Goal: Task Accomplishment & Management: Manage account settings

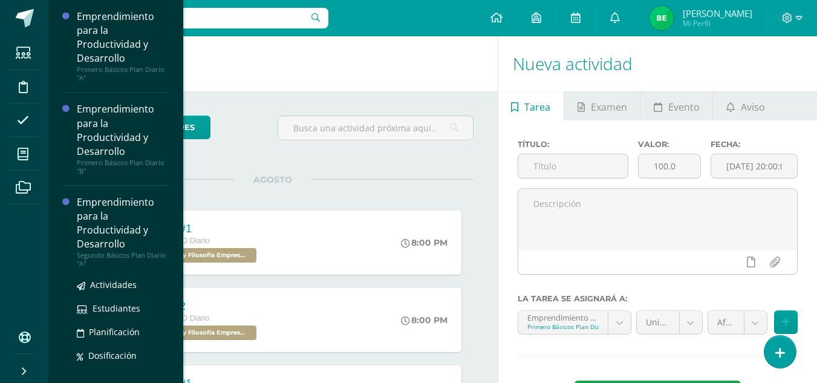
click at [144, 235] on div "Emprendimiento para la Productividad y Desarrollo" at bounding box center [123, 223] width 92 height 56
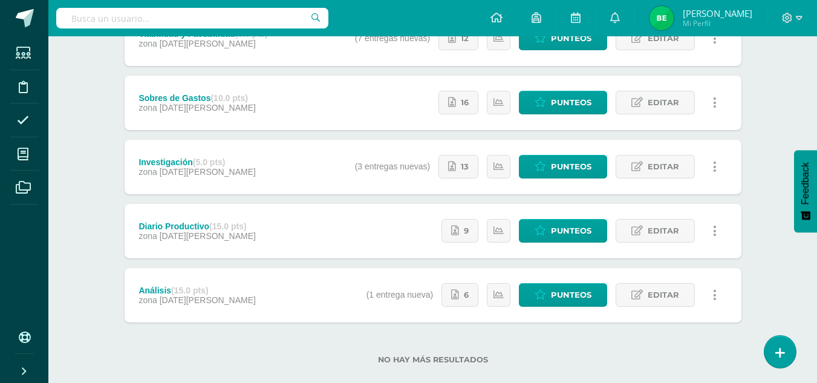
scroll to position [210, 0]
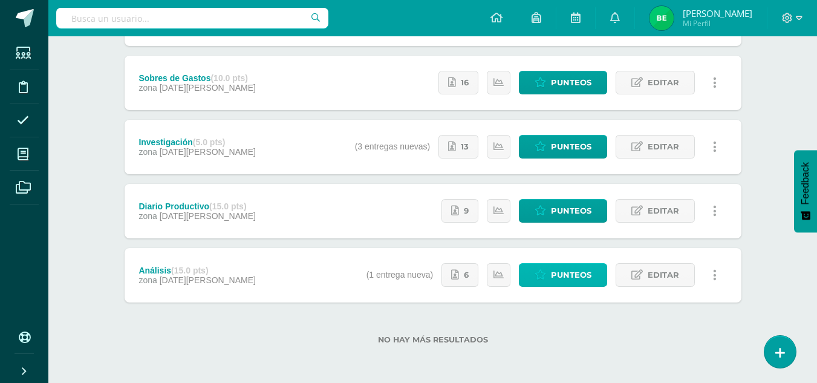
click at [559, 282] on span "Punteos" at bounding box center [571, 275] width 40 height 22
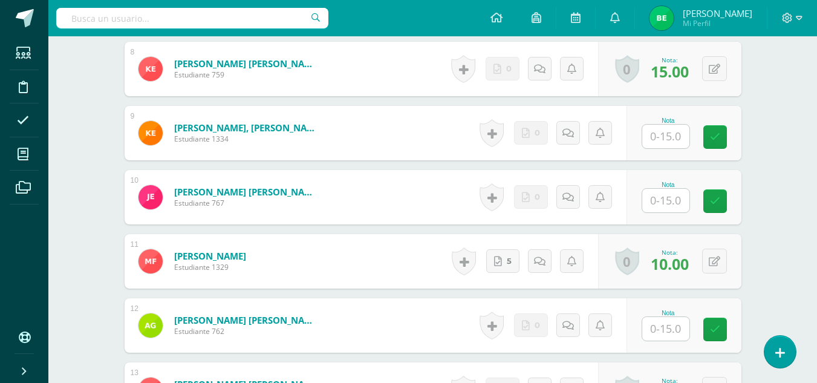
scroll to position [839, 0]
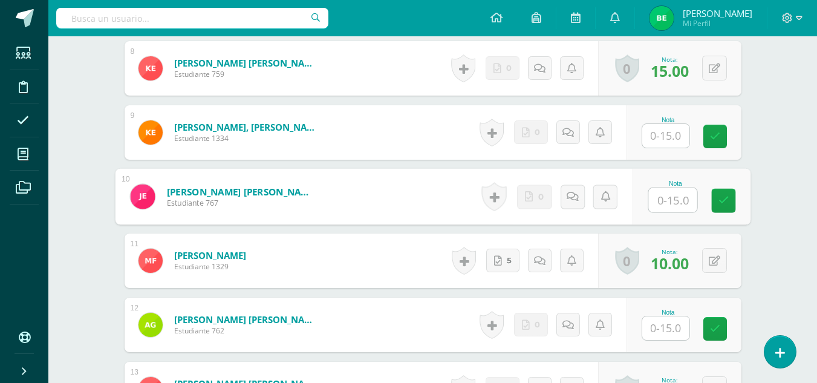
click at [670, 192] on input "text" at bounding box center [672, 200] width 48 height 24
click at [664, 202] on input "text" at bounding box center [672, 200] width 48 height 24
click at [662, 202] on input "text" at bounding box center [672, 200] width 48 height 24
type input "15"
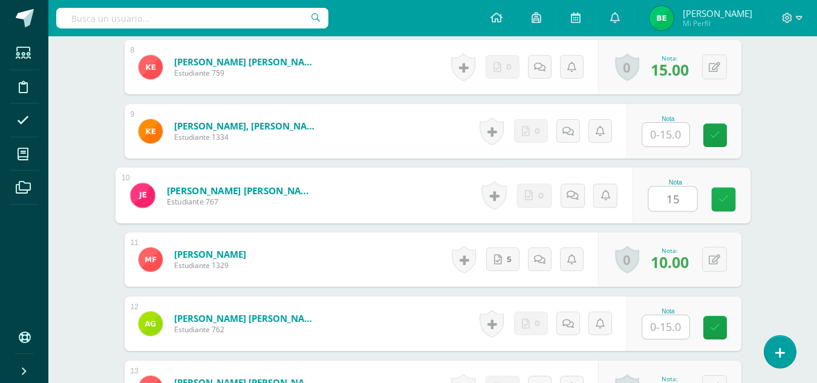
click at [719, 199] on icon at bounding box center [722, 199] width 11 height 10
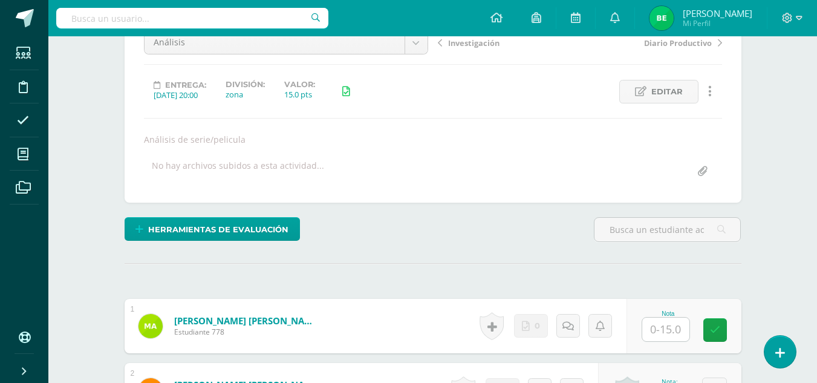
scroll to position [128, 0]
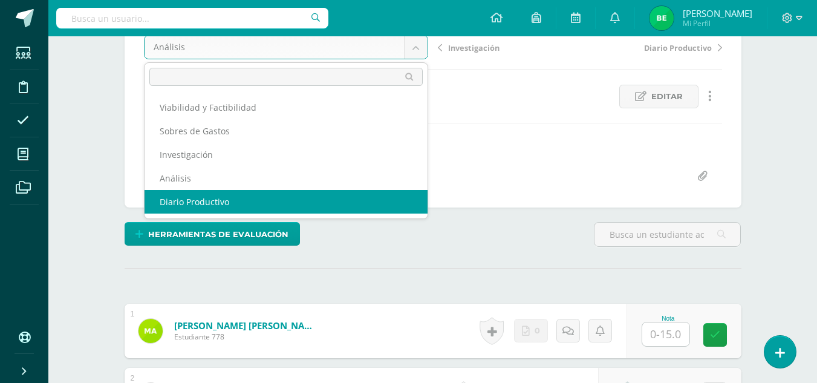
select select "/dashboard/teacher/grade-activity/80060/"
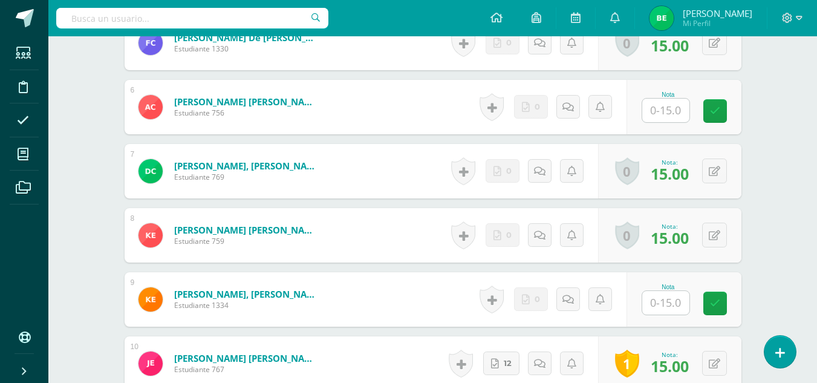
scroll to position [694, 0]
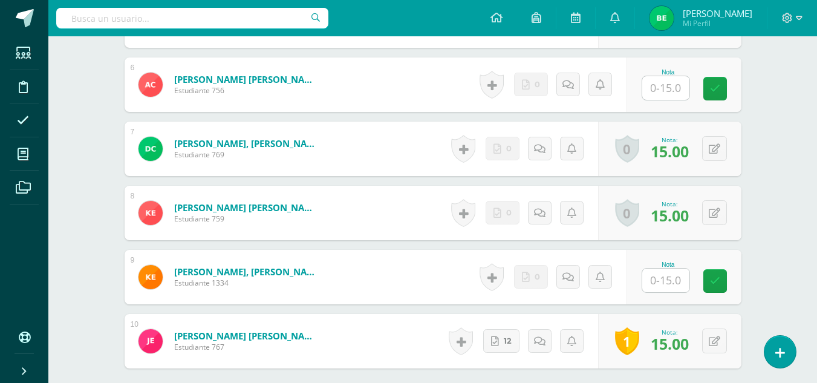
click at [679, 285] on input "text" at bounding box center [665, 280] width 47 height 24
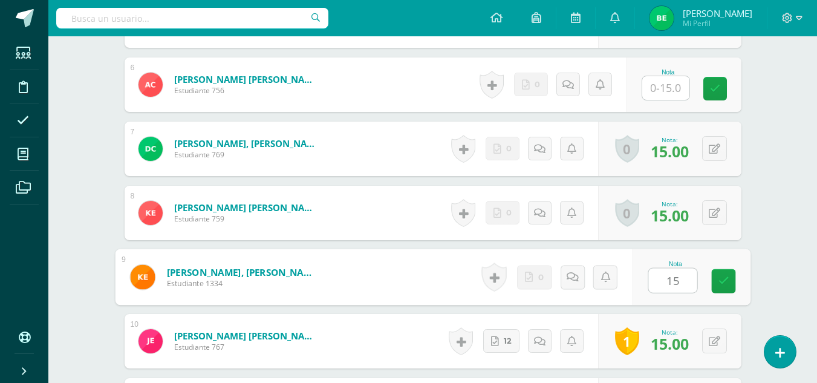
scroll to position [695, 0]
type input "1"
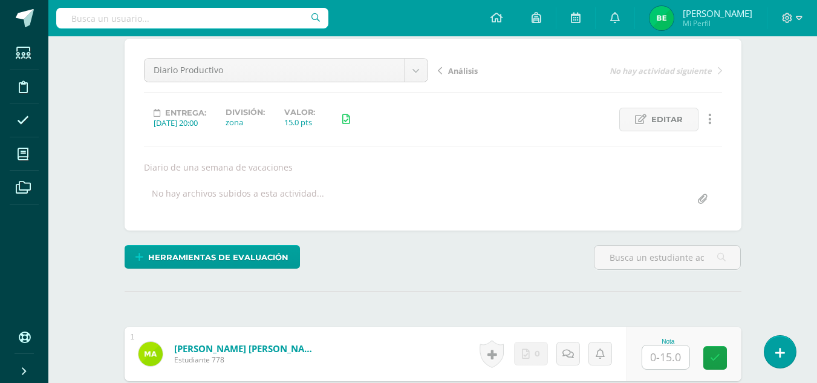
scroll to position [0, 0]
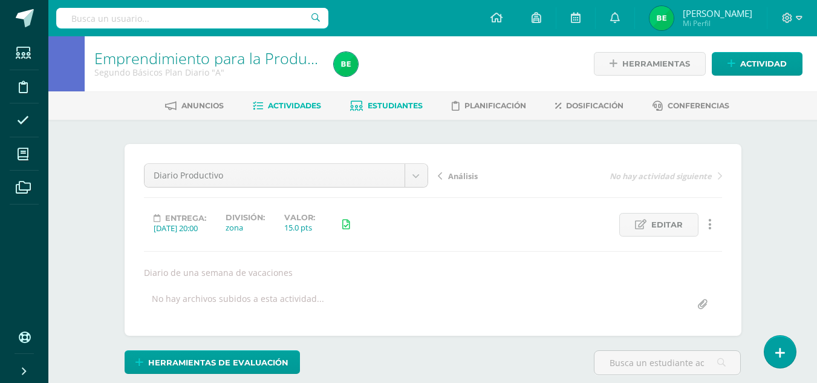
click at [402, 108] on span "Estudiantes" at bounding box center [394, 105] width 55 height 9
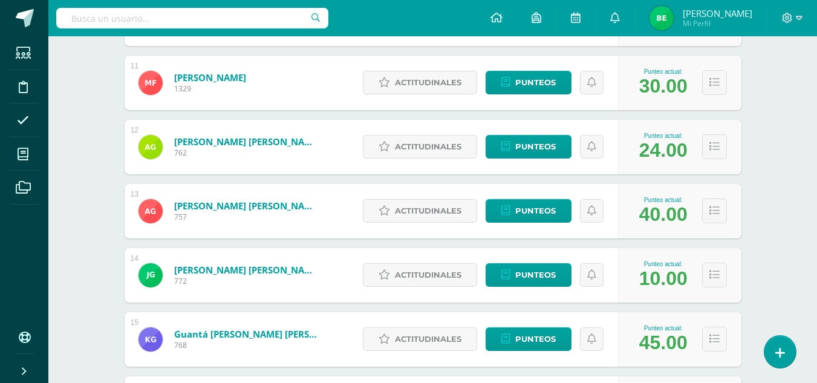
scroll to position [863, 0]
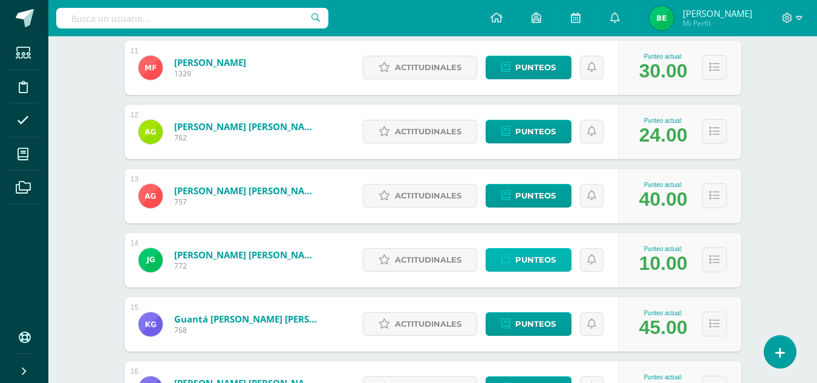
click at [511, 259] on link "Punteos" at bounding box center [528, 260] width 86 height 24
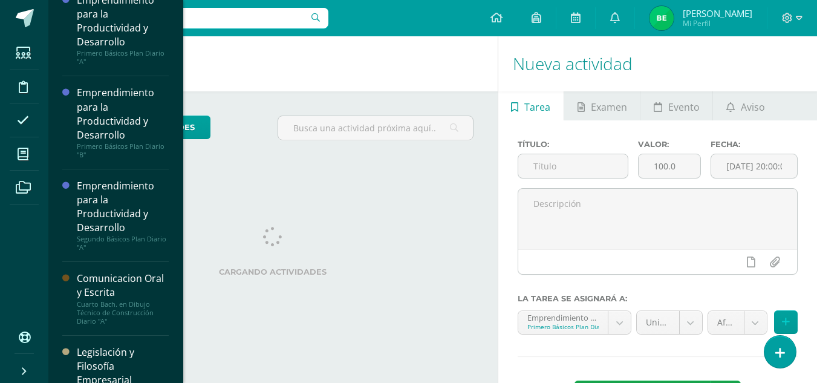
scroll to position [25, 0]
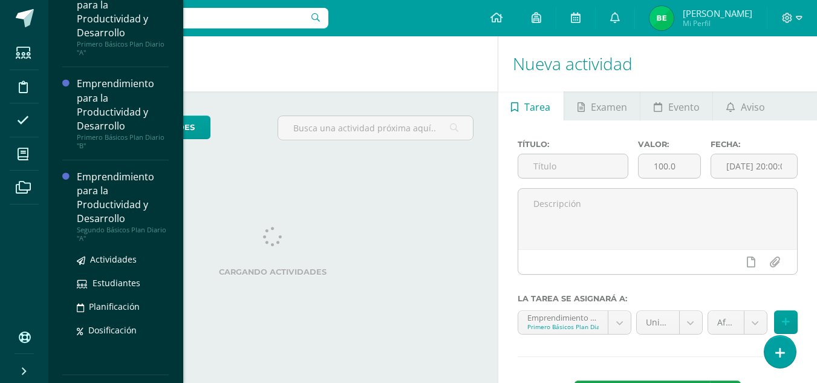
click at [131, 195] on div "Emprendimiento para la Productividad y Desarrollo" at bounding box center [123, 198] width 92 height 56
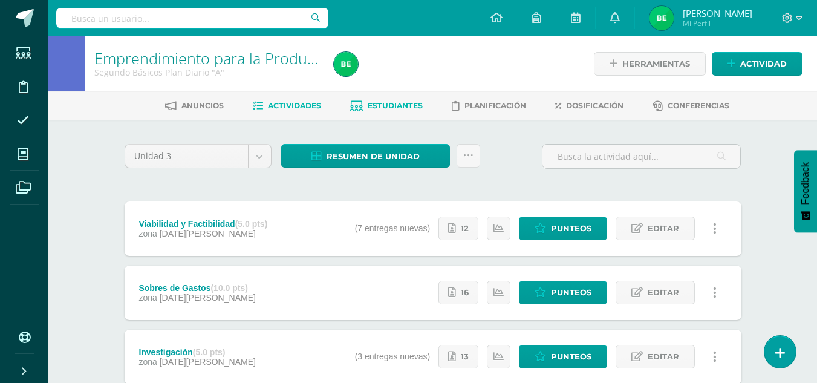
click at [387, 100] on link "Estudiantes" at bounding box center [386, 105] width 73 height 19
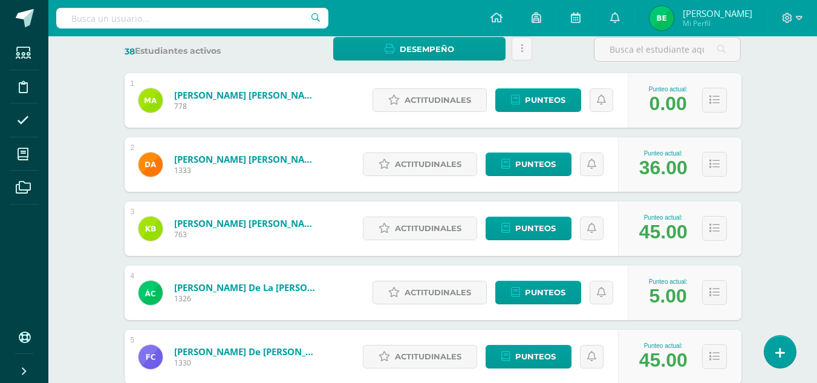
scroll to position [193, 0]
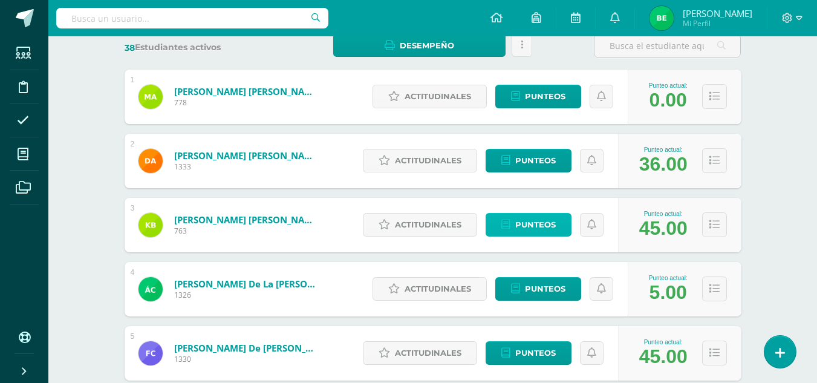
click at [535, 227] on span "Punteos" at bounding box center [535, 224] width 40 height 22
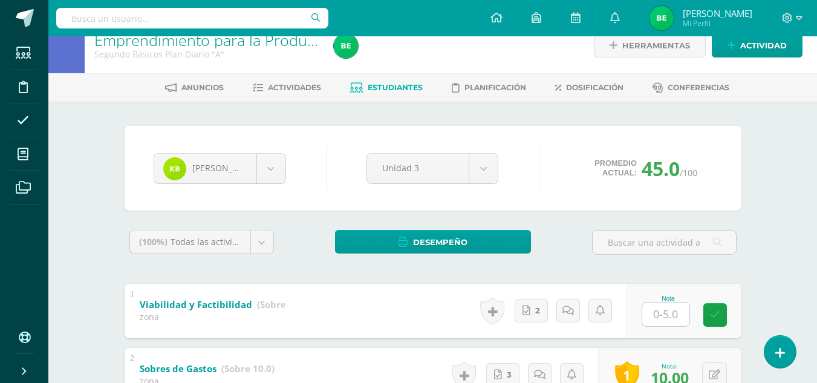
scroll to position [50, 0]
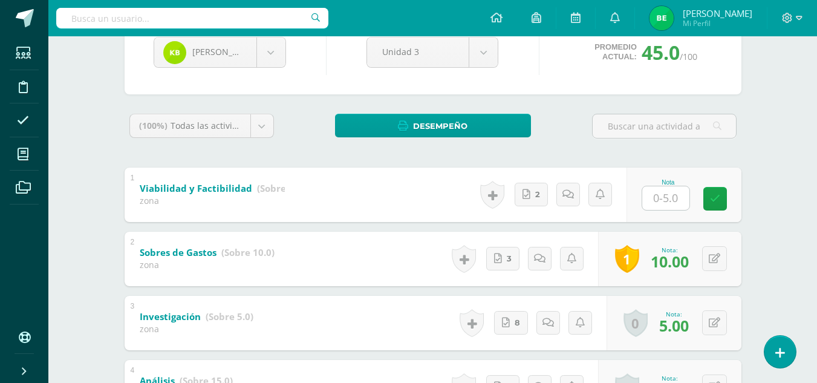
drag, startPoint x: 823, startPoint y: 86, endPoint x: 809, endPoint y: 188, distance: 103.1
click at [809, 188] on html "Estudiantes Disciplina Asistencia Mis cursos Archivos Soporte Ayuda Reportar un…" at bounding box center [408, 217] width 817 height 702
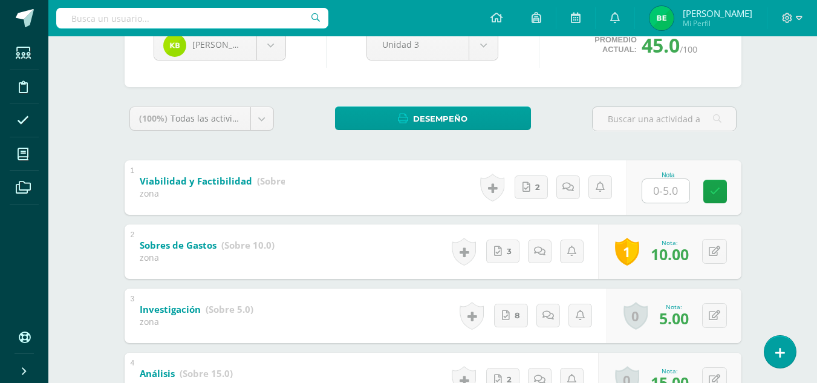
click at [675, 198] on input "text" at bounding box center [665, 191] width 47 height 24
type input "5"
click at [711, 189] on link at bounding box center [723, 191] width 24 height 24
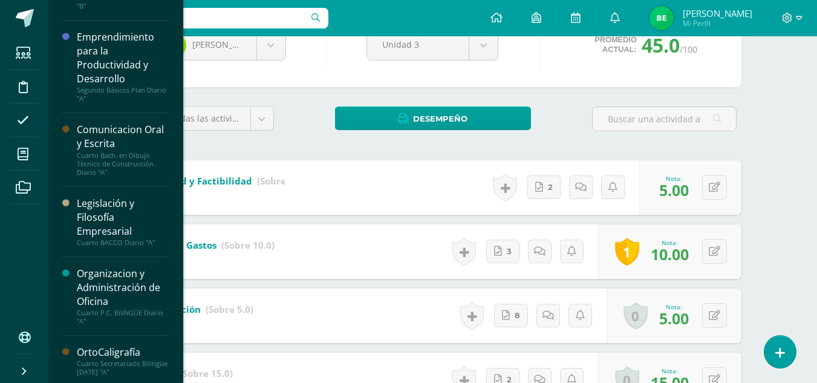
scroll to position [167, 0]
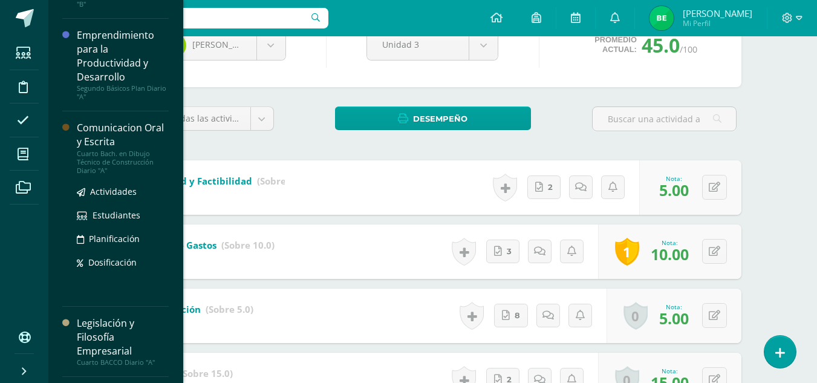
click at [120, 131] on div "Comunicacion Oral y Escrita" at bounding box center [123, 135] width 92 height 28
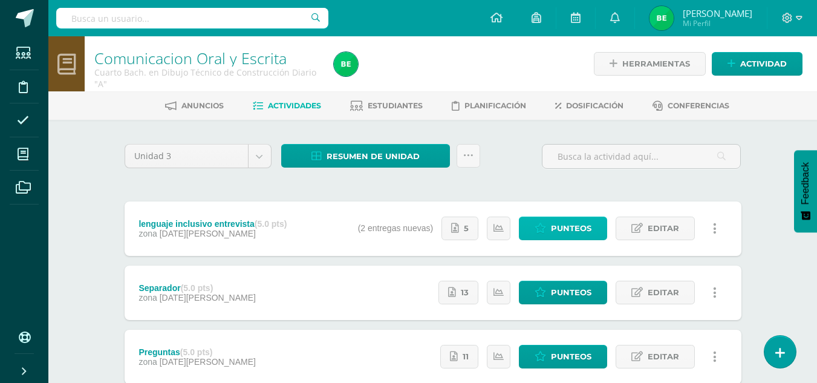
click at [562, 234] on span "Punteos" at bounding box center [571, 228] width 40 height 22
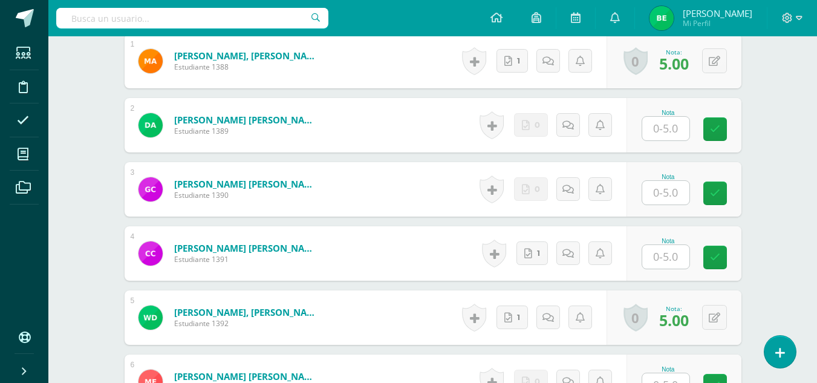
scroll to position [395, 0]
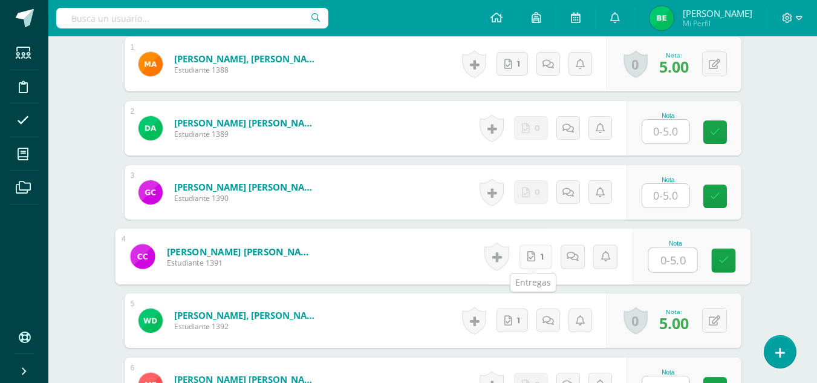
click at [535, 262] on link "1" at bounding box center [535, 256] width 33 height 24
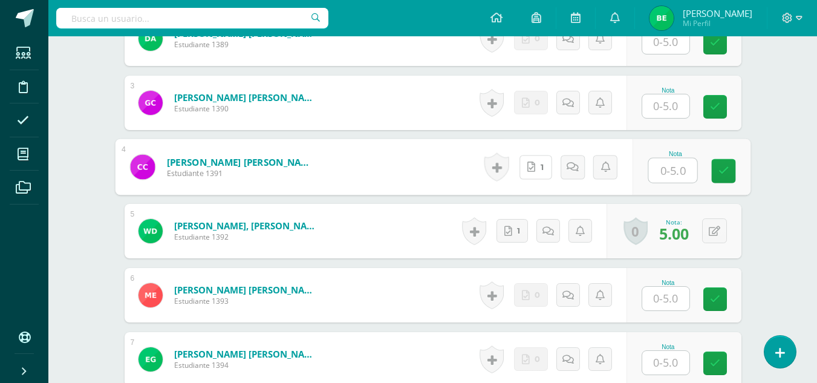
scroll to position [481, 0]
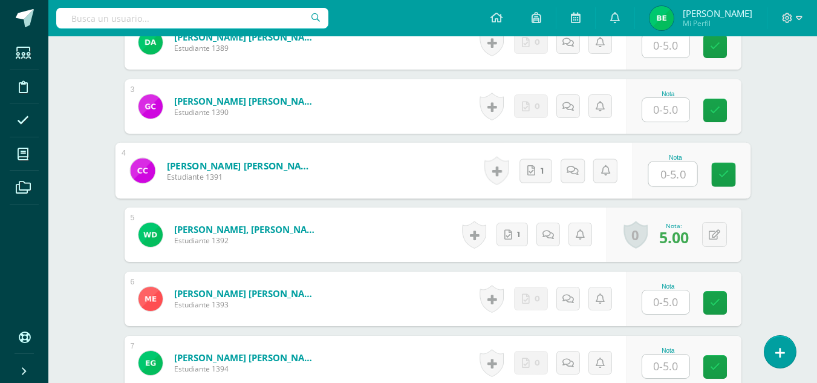
click at [668, 174] on input "text" at bounding box center [672, 174] width 48 height 24
type input "5"
click at [725, 178] on icon at bounding box center [722, 174] width 11 height 10
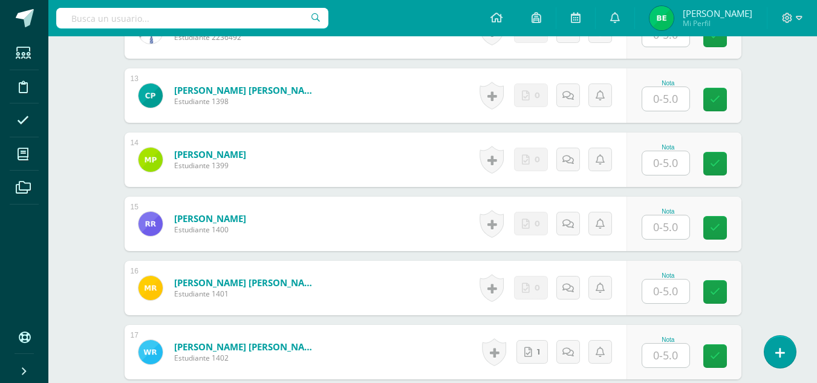
scroll to position [1157, 0]
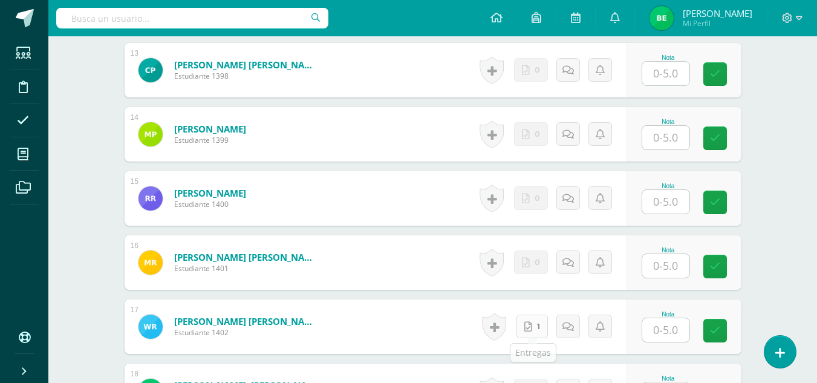
click at [528, 333] on link "1" at bounding box center [531, 326] width 31 height 24
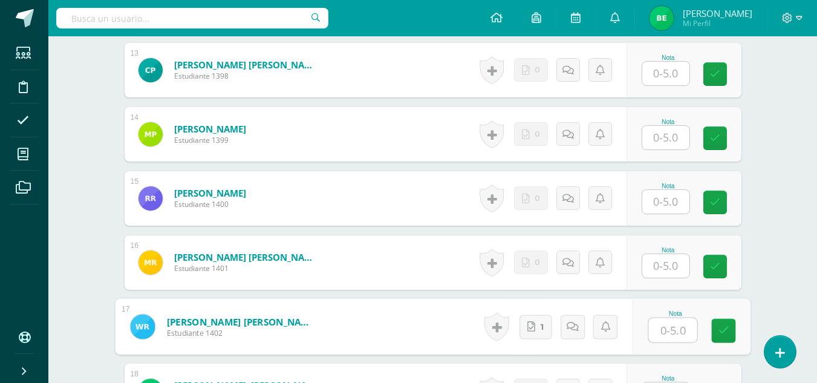
click at [670, 323] on input "text" at bounding box center [672, 330] width 48 height 24
type input "5"
click at [721, 339] on link at bounding box center [723, 331] width 24 height 24
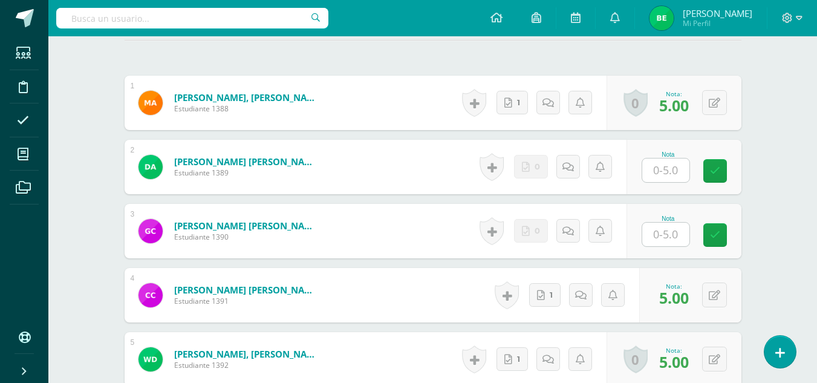
scroll to position [337, 0]
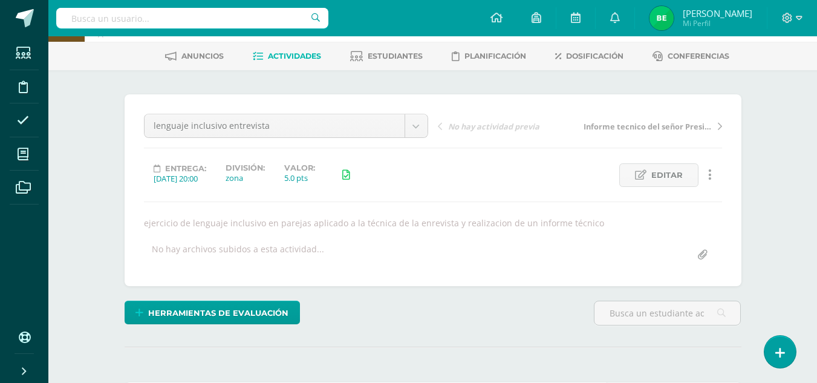
scroll to position [0, 0]
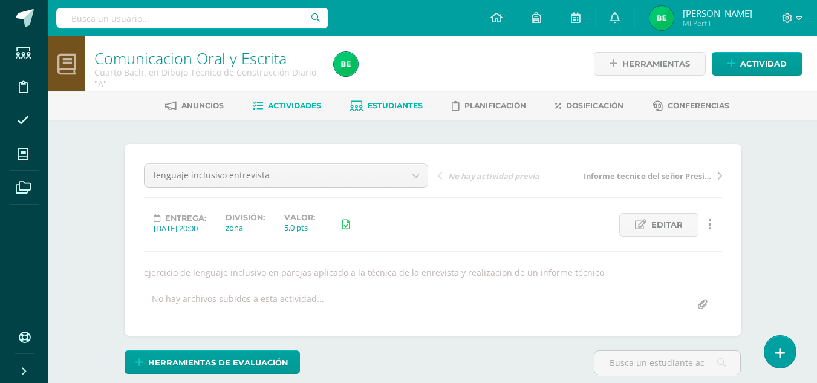
click at [410, 103] on span "Estudiantes" at bounding box center [394, 105] width 55 height 9
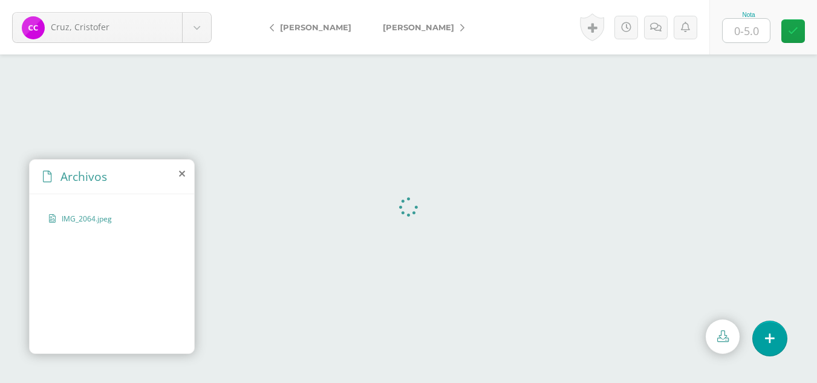
click at [91, 223] on span "IMG_2064.jpeg" at bounding box center [111, 218] width 99 height 10
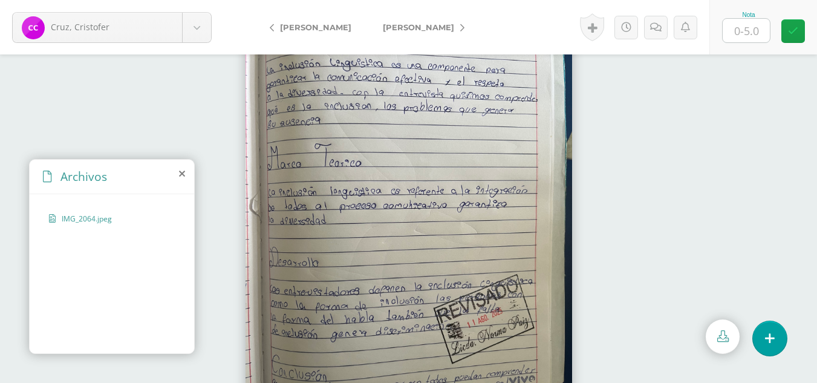
click at [413, 202] on img at bounding box center [408, 218] width 326 height 435
click at [752, 30] on input "text" at bounding box center [745, 31] width 47 height 24
type input "5"
click at [795, 33] on icon at bounding box center [793, 31] width 10 height 10
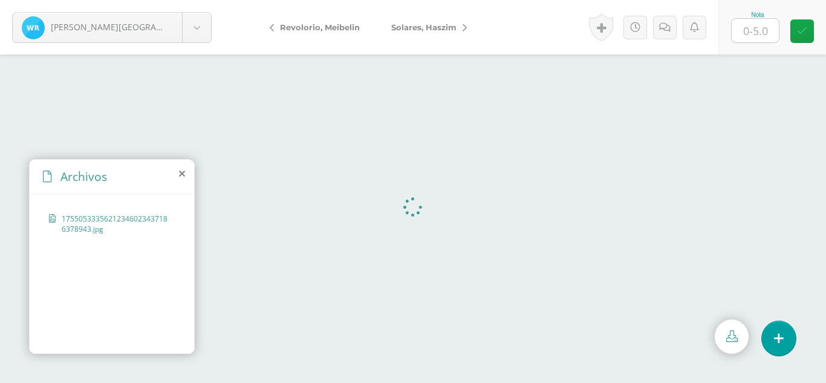
click at [104, 220] on span "17550533356212346023437186378943.jpg" at bounding box center [115, 223] width 107 height 21
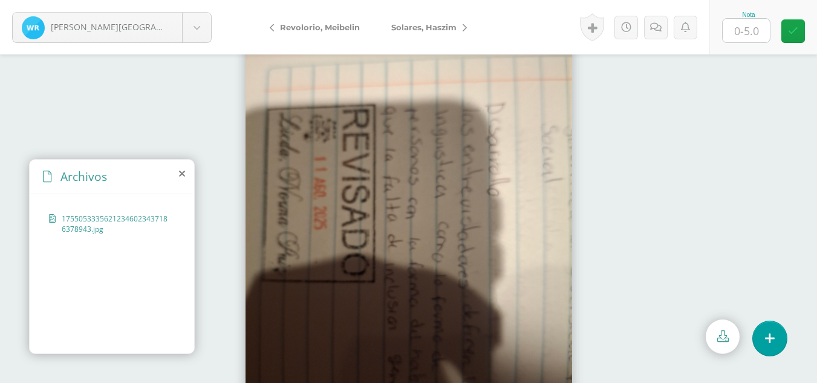
click at [750, 31] on input "text" at bounding box center [745, 31] width 47 height 24
type input "5"
click at [793, 27] on icon at bounding box center [793, 31] width 10 height 10
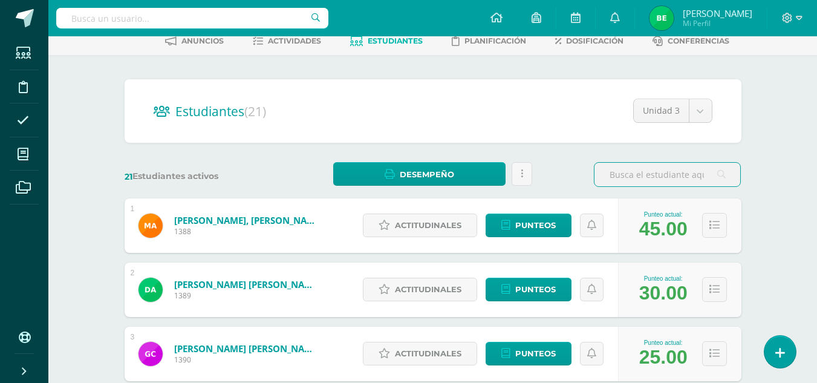
scroll to position [83, 0]
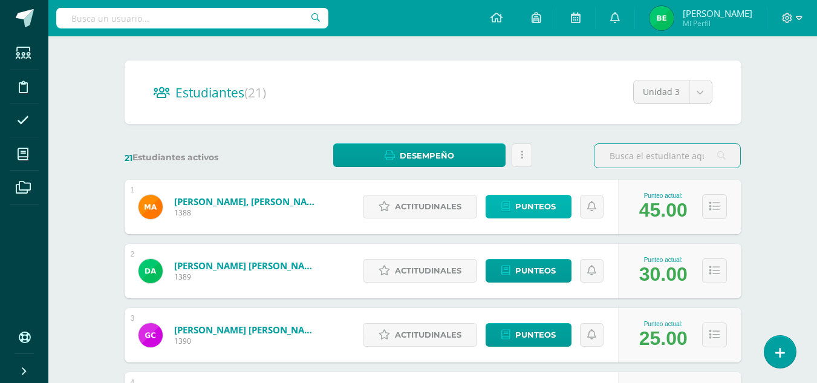
click at [512, 213] on link "Punteos" at bounding box center [528, 207] width 86 height 24
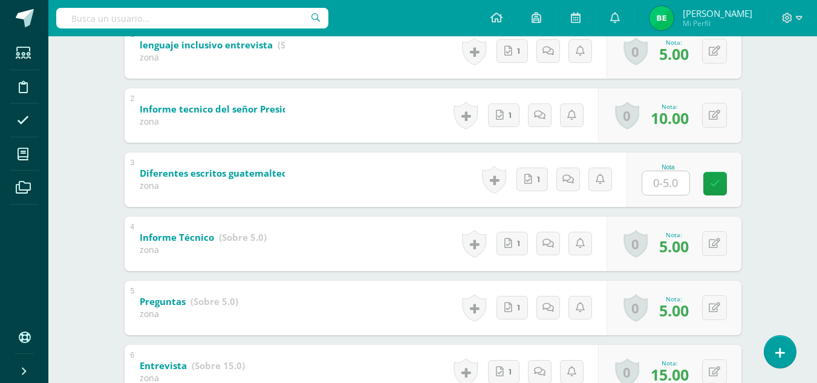
scroll to position [286, 0]
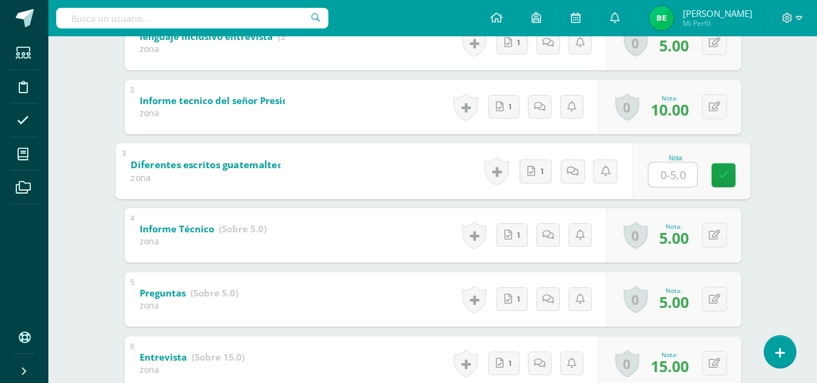
click at [659, 171] on input "text" at bounding box center [672, 174] width 48 height 24
type input "5"
click at [732, 174] on link at bounding box center [723, 175] width 24 height 24
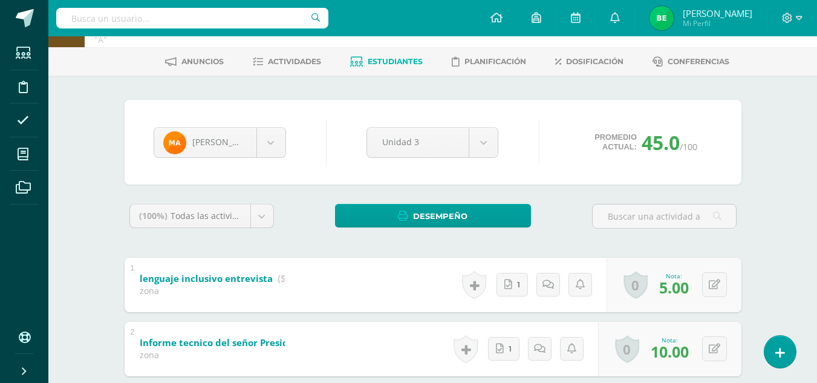
scroll to position [24, 0]
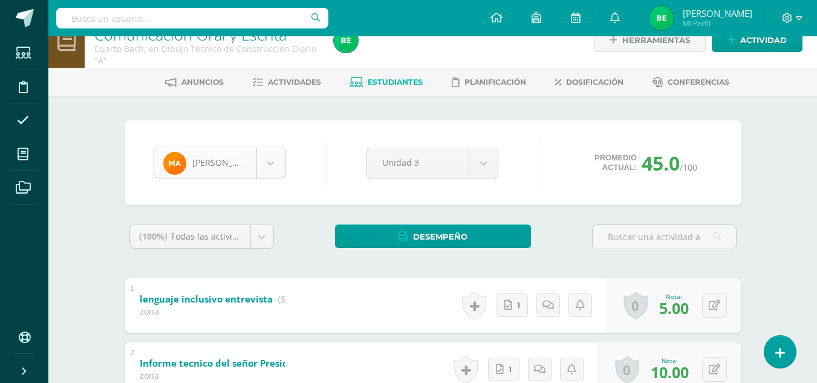
click at [270, 150] on body "Estudiantes Disciplina Asistencia Mis cursos Archivos Soporte Ayuda Reportar un…" at bounding box center [408, 386] width 817 height 821
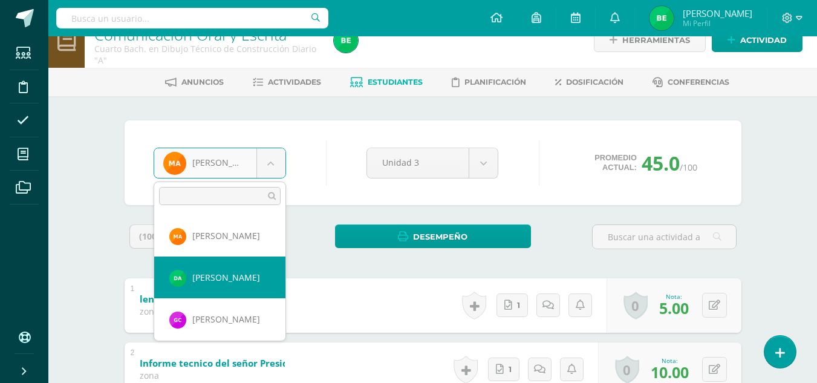
select select "8736"
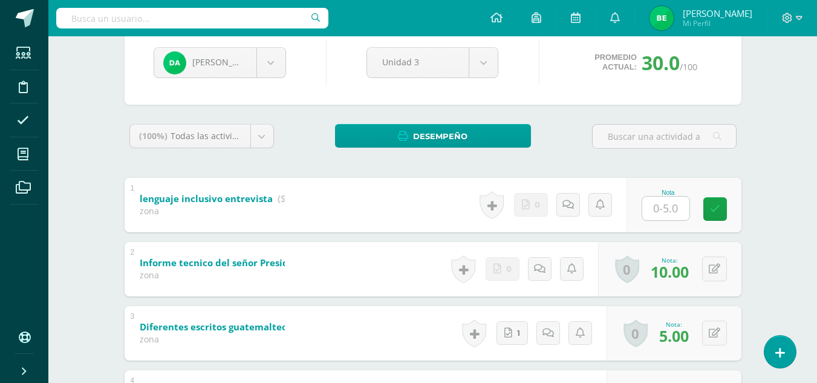
scroll to position [139, 0]
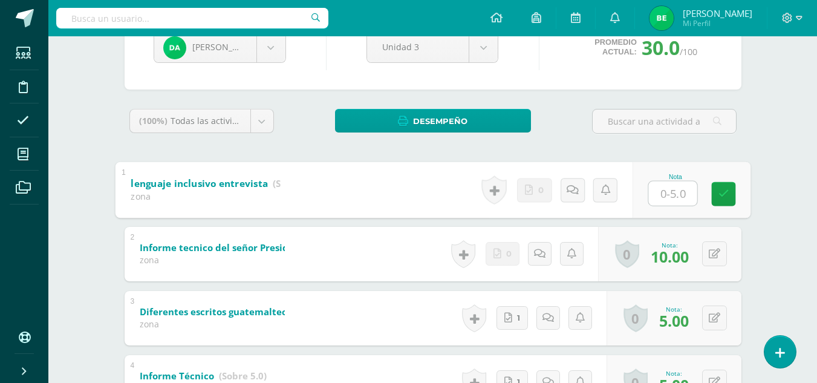
click at [667, 199] on input "text" at bounding box center [672, 193] width 48 height 24
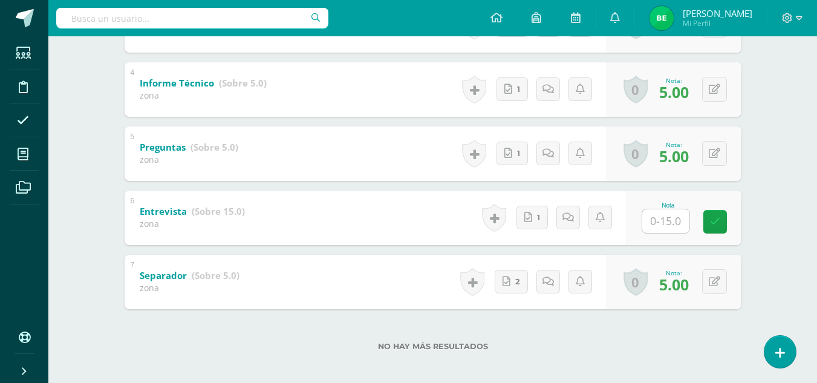
scroll to position [438, 0]
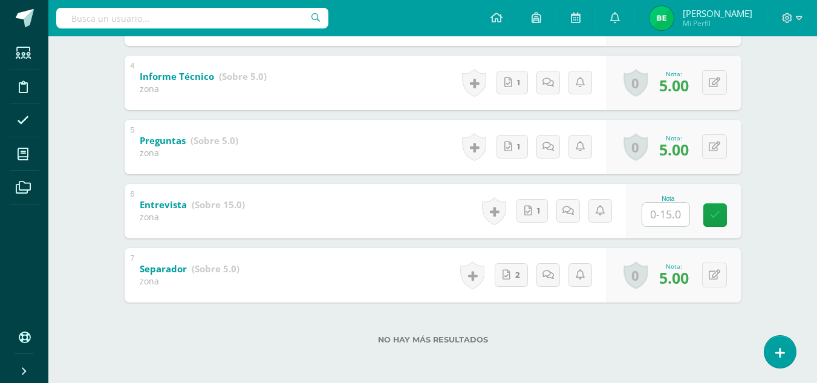
click at [659, 219] on input "text" at bounding box center [665, 214] width 47 height 24
type input "15"
click at [733, 214] on link at bounding box center [723, 214] width 24 height 24
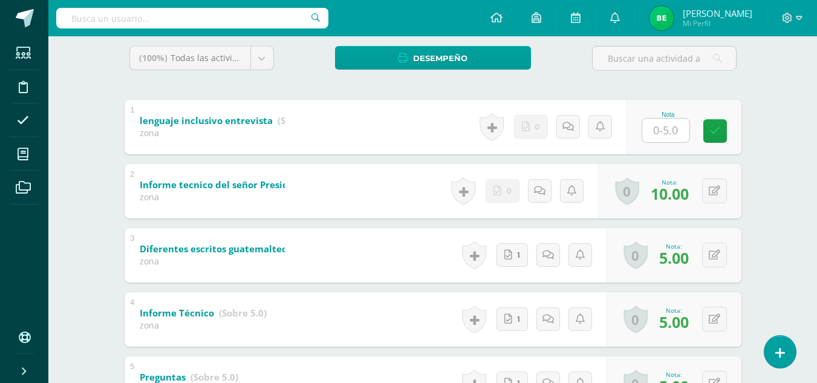
scroll to position [201, 0]
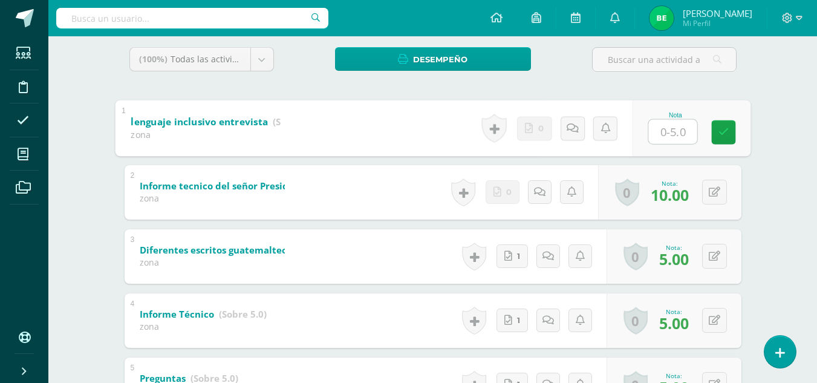
click at [659, 138] on input "text" at bounding box center [672, 131] width 48 height 24
type input "5"
click at [721, 135] on icon at bounding box center [722, 132] width 11 height 10
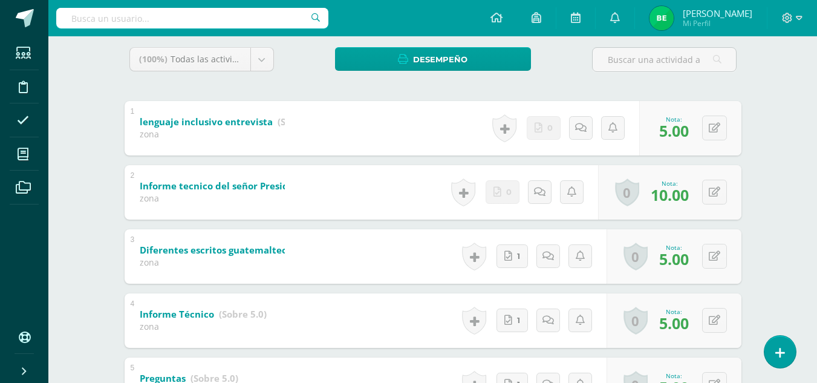
click at [759, 209] on div "Diego Alvares Madison Aguilar Diego Alvares Gabriela Castellanos Cristofer Cruz…" at bounding box center [432, 269] width 665 height 701
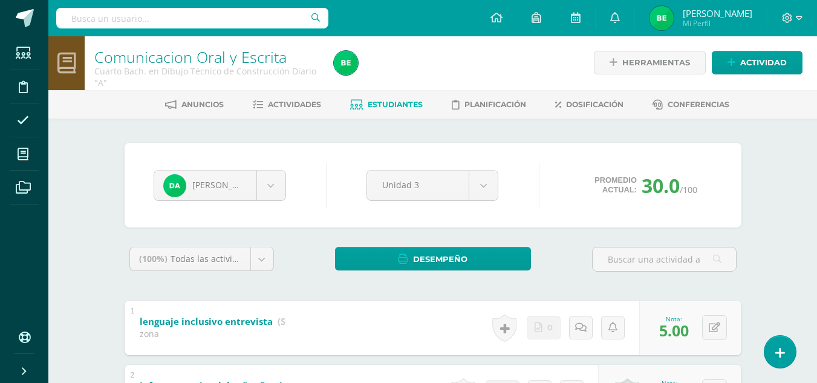
scroll to position [0, 0]
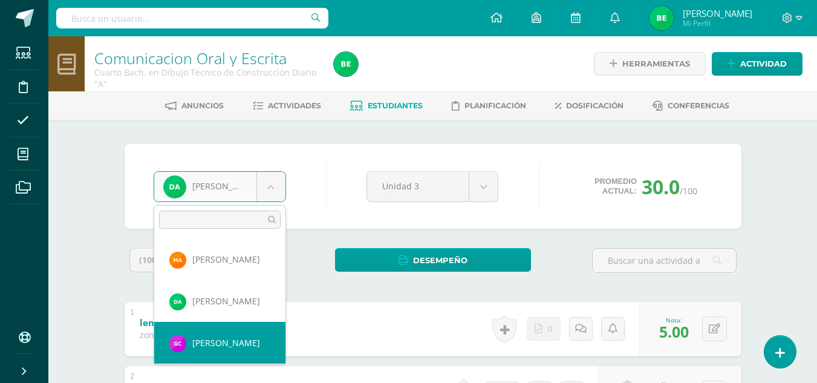
select select "8737"
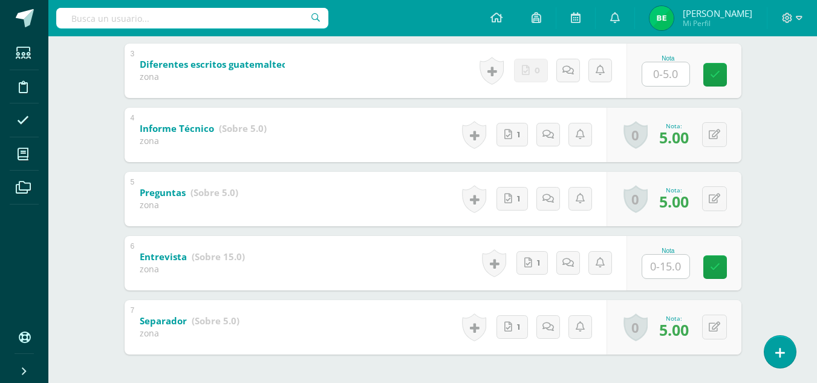
scroll to position [438, 0]
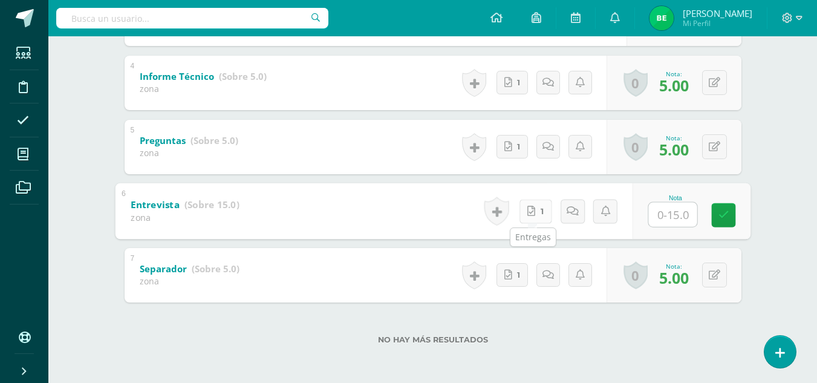
click at [529, 214] on icon at bounding box center [531, 211] width 8 height 10
click at [685, 198] on div "Nota" at bounding box center [674, 198] width 55 height 7
click at [670, 217] on input "text" at bounding box center [665, 214] width 47 height 24
type input "15"
click at [725, 219] on icon at bounding box center [722, 215] width 11 height 10
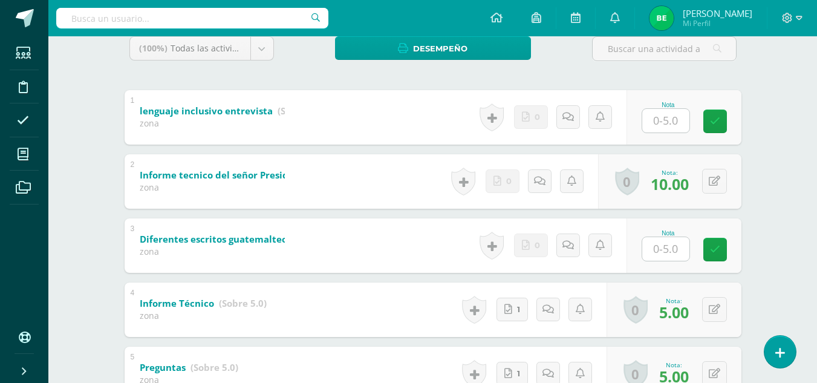
scroll to position [206, 0]
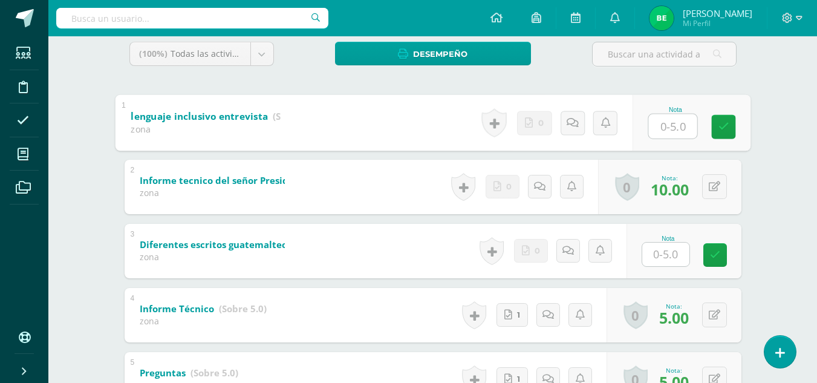
click at [656, 127] on input "text" at bounding box center [672, 126] width 48 height 24
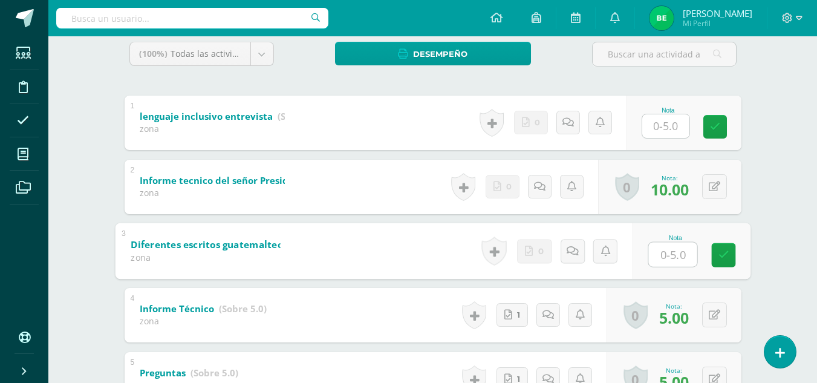
click at [666, 261] on input "text" at bounding box center [672, 254] width 48 height 24
type input "5"
click at [710, 252] on div "Nota 5" at bounding box center [691, 250] width 118 height 56
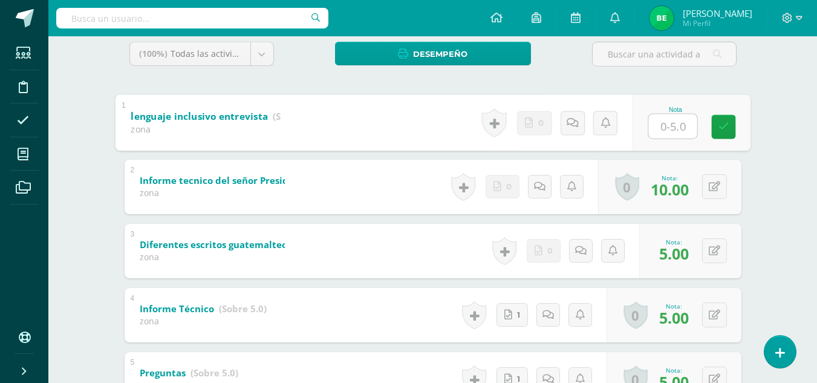
click at [662, 129] on input "text" at bounding box center [672, 126] width 48 height 24
type input "5"
click at [724, 122] on icon at bounding box center [722, 126] width 11 height 10
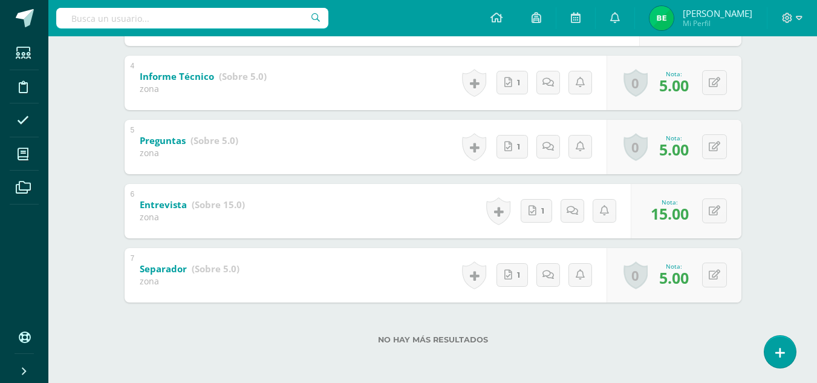
scroll to position [0, 0]
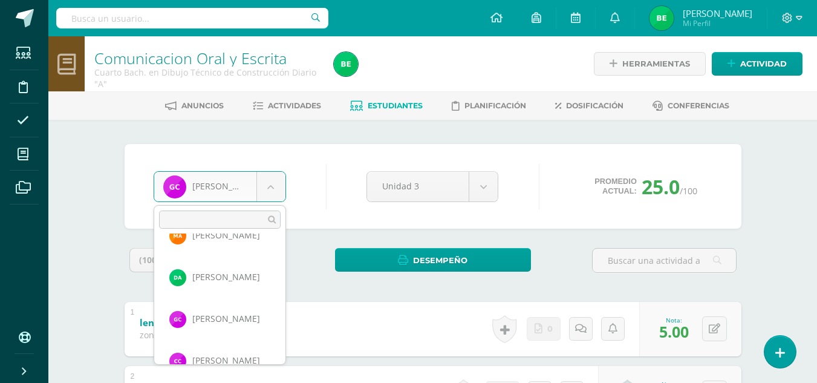
scroll to position [48, 0]
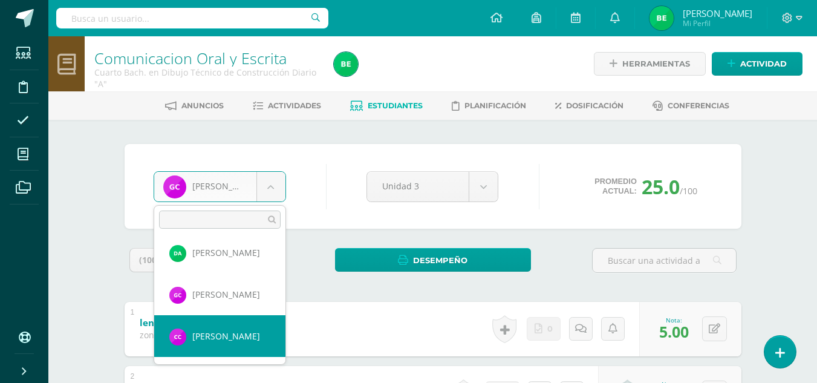
select select "8738"
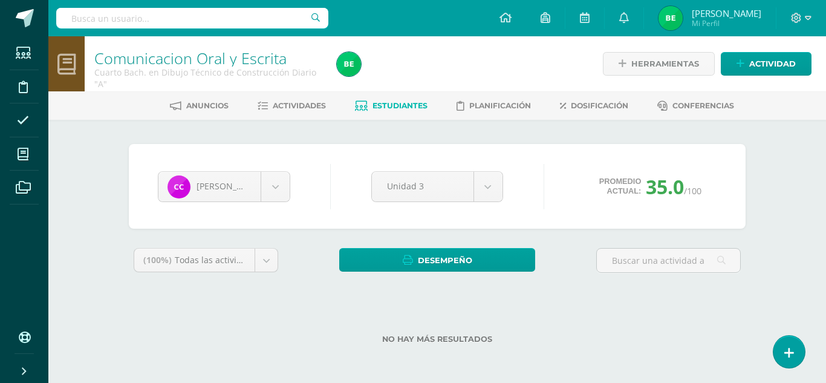
click at [715, 366] on div "Cristofer Cruz Madison Aguilar Diego Alvares Gabriela Castellanos Cristofer Cru…" at bounding box center [437, 251] width 665 height 262
drag, startPoint x: 817, startPoint y: 293, endPoint x: 786, endPoint y: 276, distance: 34.6
click at [786, 276] on div "Comunicacion Oral y Escrita Cuarto Bach. en Dibujo Técnico de Construcción Diar…" at bounding box center [436, 209] width 777 height 346
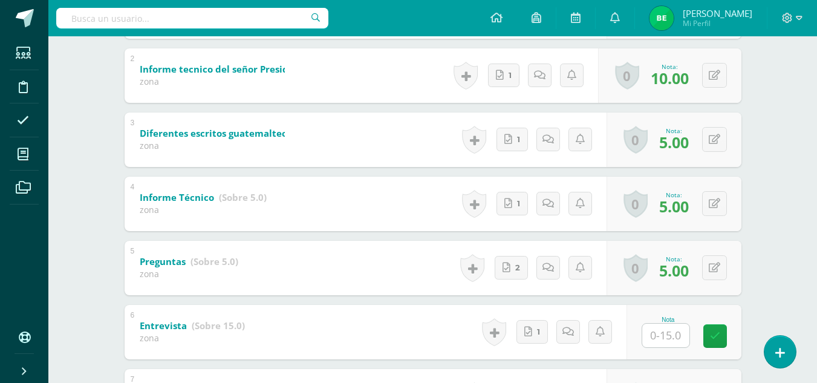
scroll to position [351, 0]
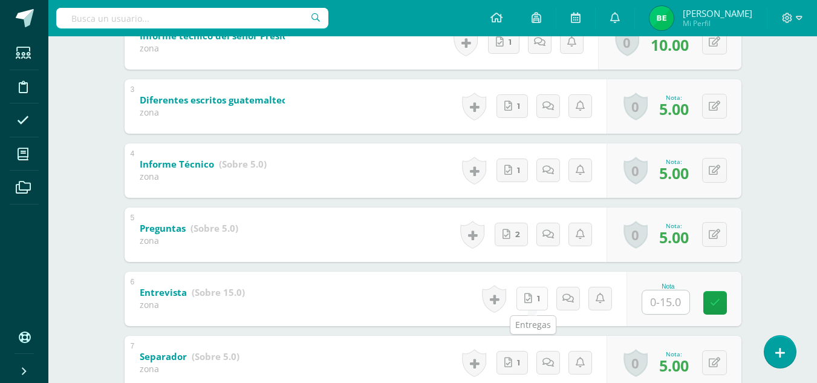
click at [528, 299] on icon at bounding box center [528, 298] width 8 height 10
click at [670, 308] on input "text" at bounding box center [672, 302] width 48 height 24
type input "15"
click at [718, 306] on icon at bounding box center [722, 302] width 11 height 10
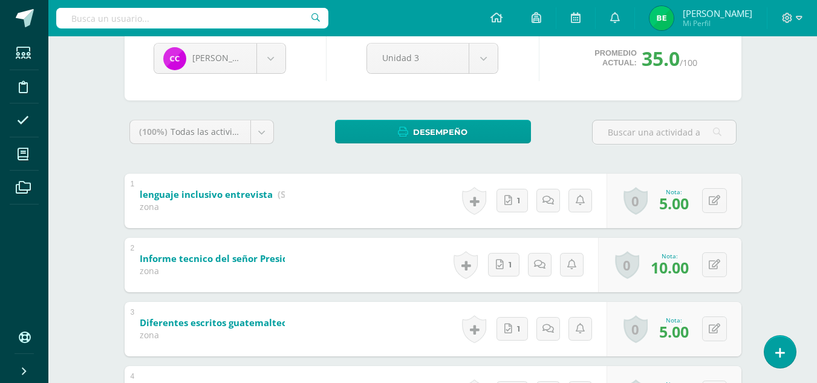
scroll to position [120, 0]
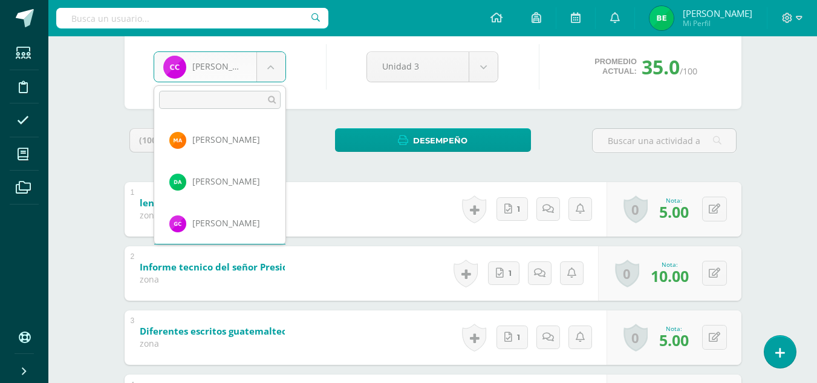
click at [277, 67] on body "Estudiantes Disciplina Asistencia Mis cursos Archivos Soporte Ayuda Reportar un…" at bounding box center [408, 290] width 817 height 821
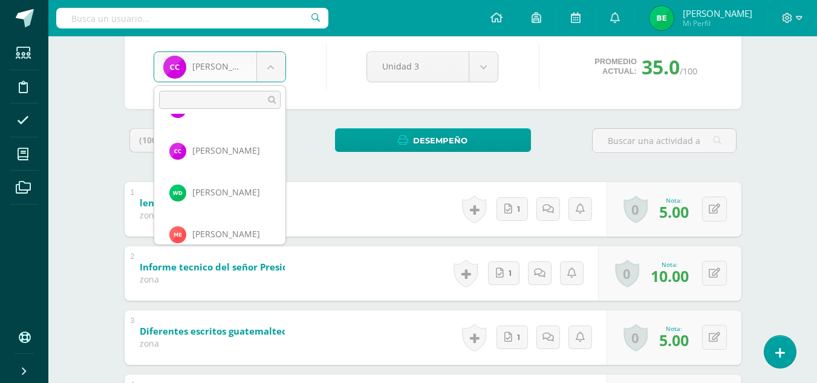
scroll to position [138, 0]
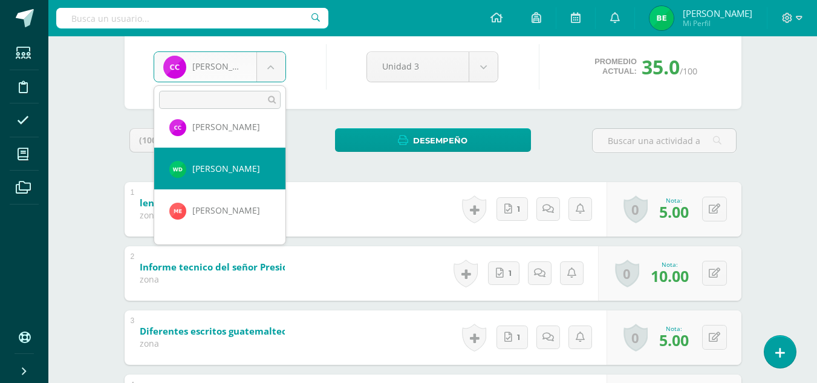
select select "8739"
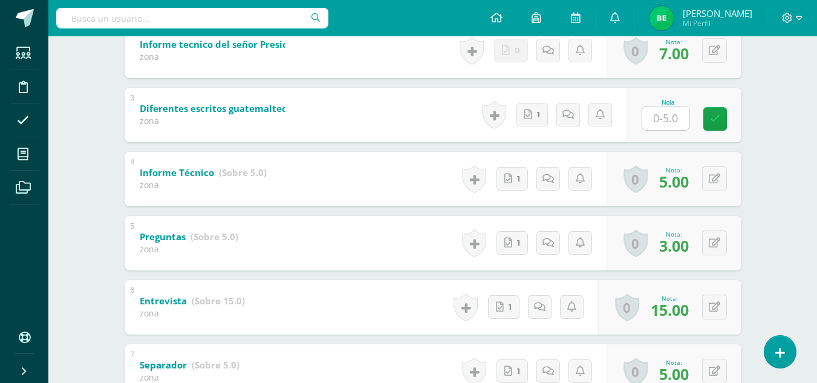
scroll to position [358, 0]
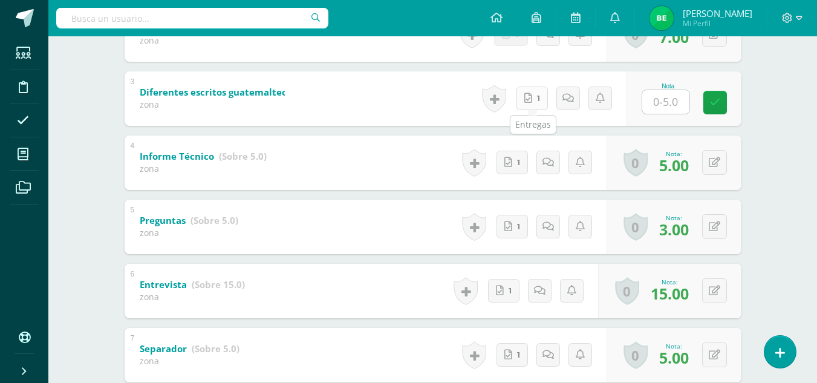
click at [536, 94] on link "1" at bounding box center [531, 98] width 31 height 24
click at [669, 96] on input "text" at bounding box center [672, 101] width 48 height 24
type input "5"
click at [720, 99] on icon at bounding box center [722, 102] width 11 height 10
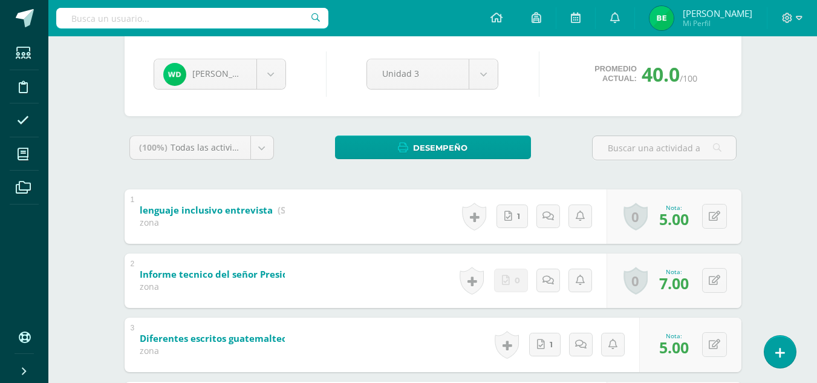
scroll to position [111, 0]
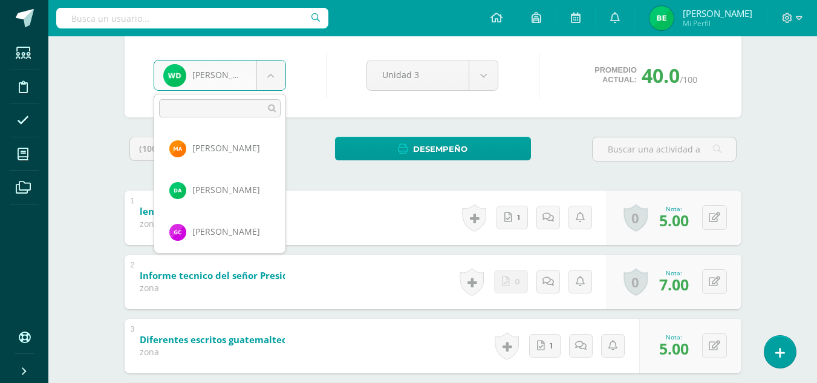
click at [266, 79] on body "Estudiantes Disciplina Asistencia Mis cursos Archivos Soporte Ayuda Reportar un…" at bounding box center [408, 299] width 817 height 821
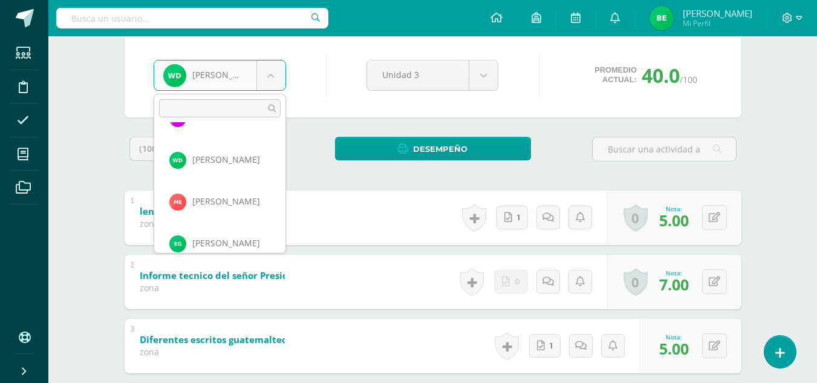
scroll to position [166, 0]
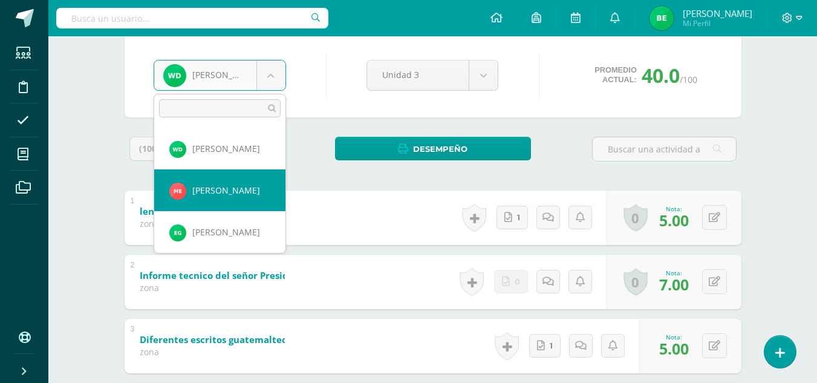
select select "8740"
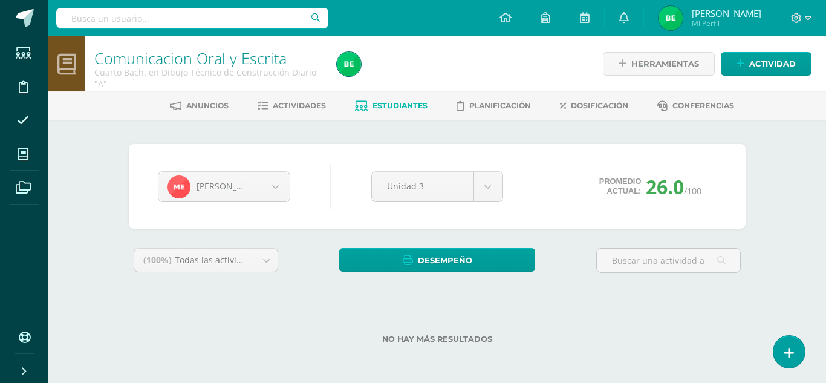
drag, startPoint x: 824, startPoint y: 82, endPoint x: 823, endPoint y: 183, distance: 100.3
click at [823, 183] on html "Estudiantes Disciplina Asistencia Mis cursos Archivos Soporte Ayuda Reportar un…" at bounding box center [413, 191] width 826 height 382
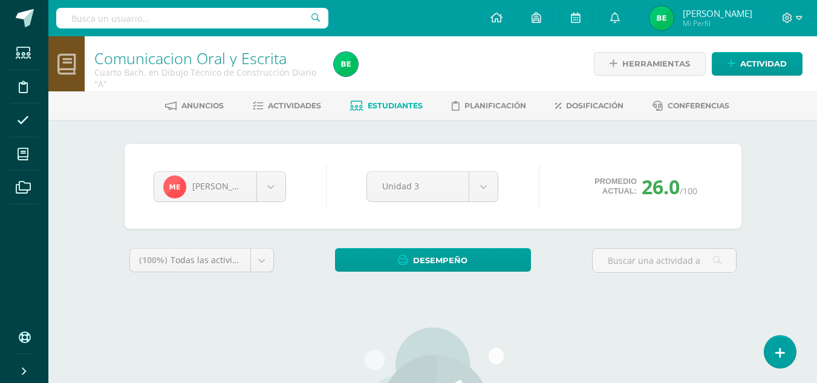
drag, startPoint x: 536, startPoint y: 317, endPoint x: 798, endPoint y: 161, distance: 305.5
click at [798, 161] on div "Comunicacion Oral y Escrita Cuarto Bach. en Dibujo Técnico de Construcción Diar…" at bounding box center [432, 355] width 768 height 639
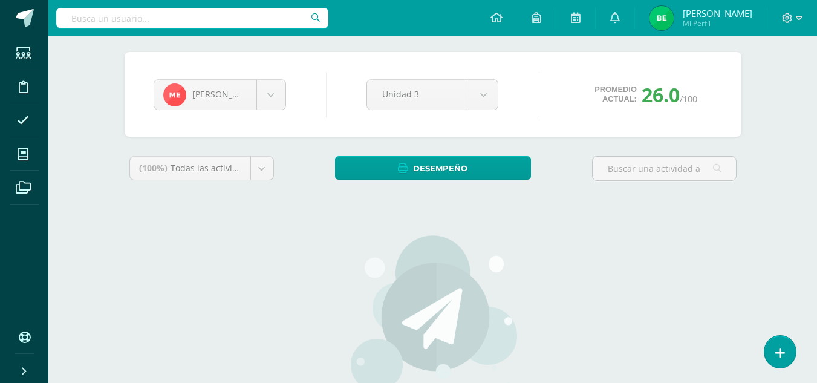
scroll to position [89, 0]
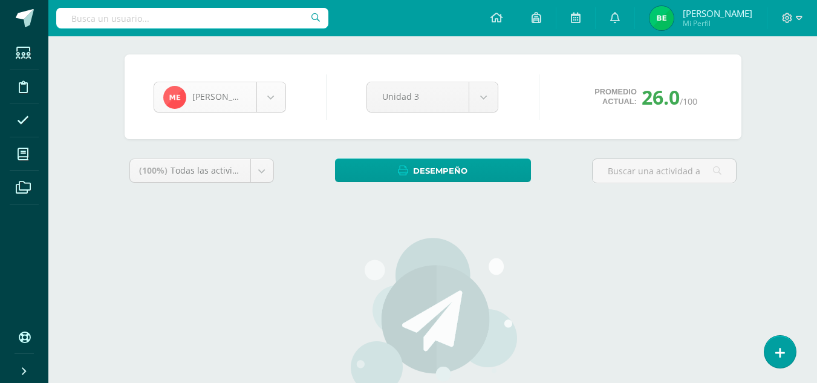
click at [274, 107] on body "Estudiantes Disciplina Asistencia Mis cursos Archivos Soporte Ayuda Reportar un…" at bounding box center [408, 249] width 817 height 676
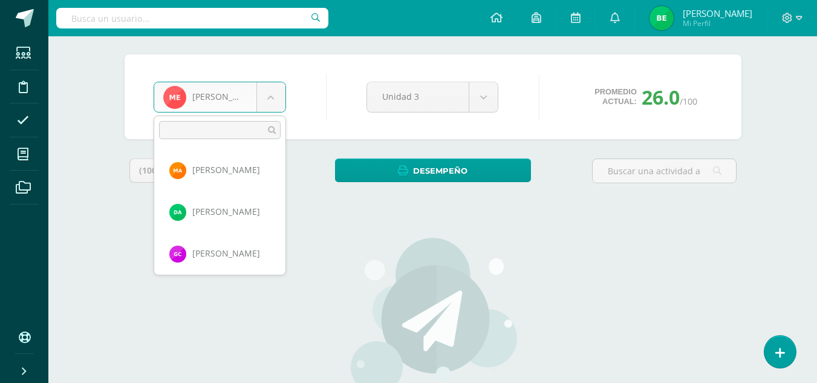
scroll to position [125, 0]
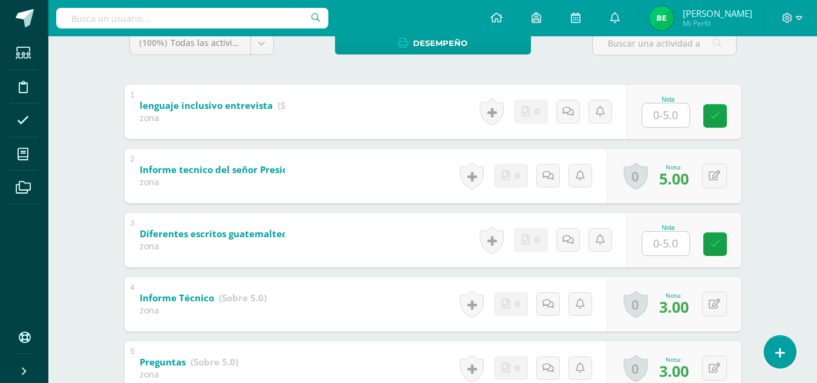
scroll to position [209, 0]
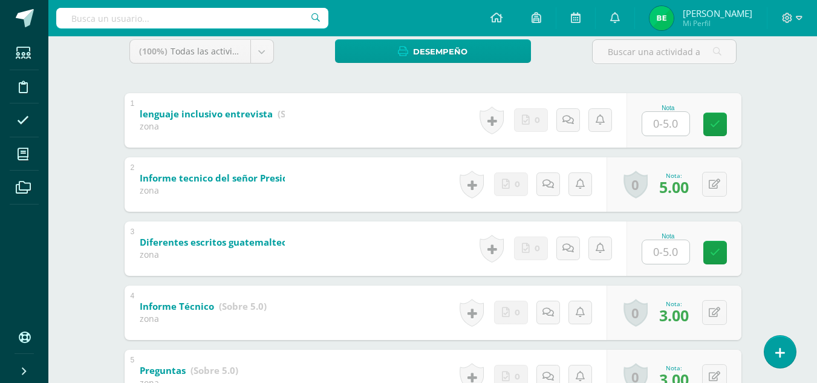
click at [673, 124] on input "text" at bounding box center [665, 124] width 47 height 24
click at [673, 251] on input "text" at bounding box center [665, 252] width 47 height 24
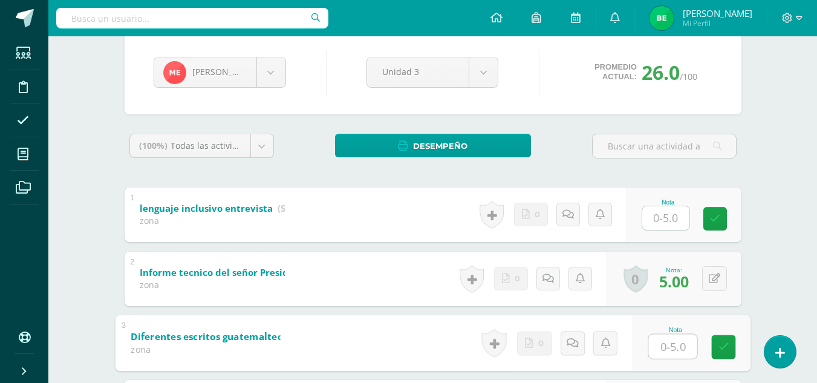
scroll to position [112, 0]
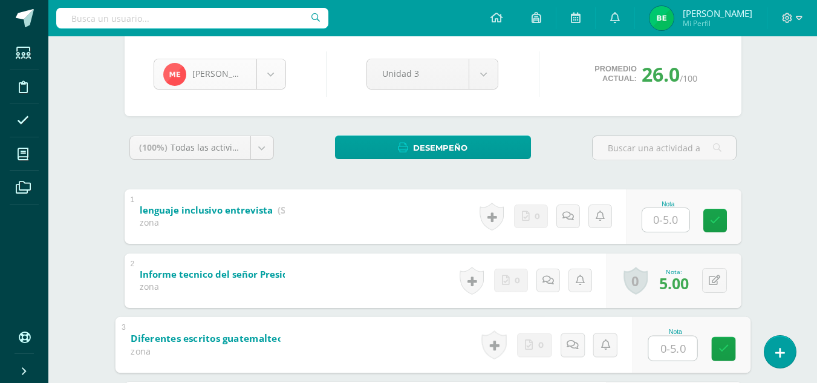
click at [265, 76] on body "Estudiantes Disciplina Asistencia Mis cursos Archivos Soporte Ayuda Reportar un…" at bounding box center [408, 298] width 817 height 821
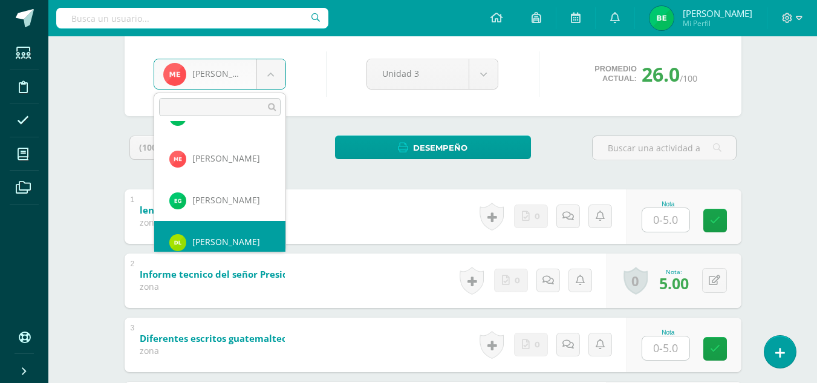
scroll to position [208, 0]
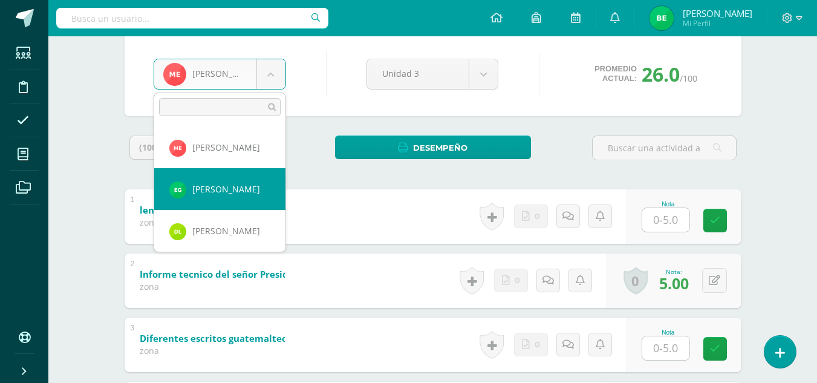
select select "8741"
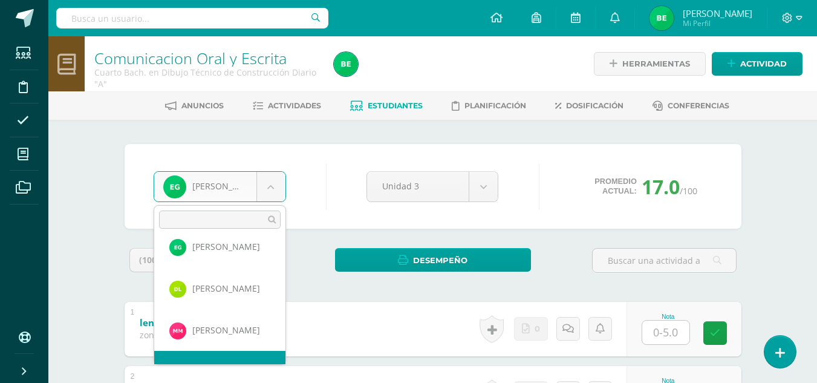
scroll to position [291, 0]
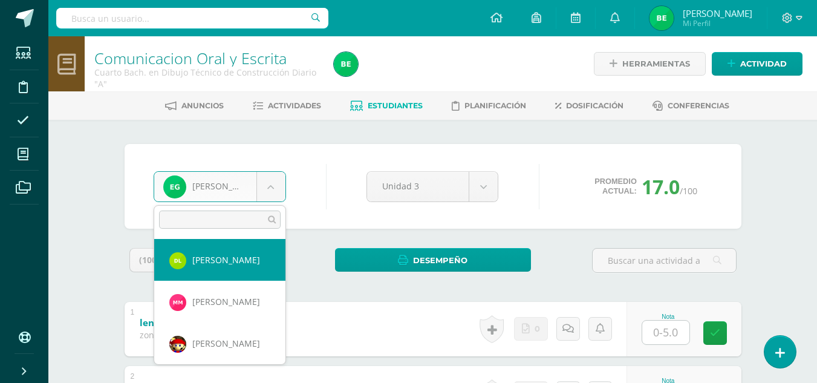
select select "8777"
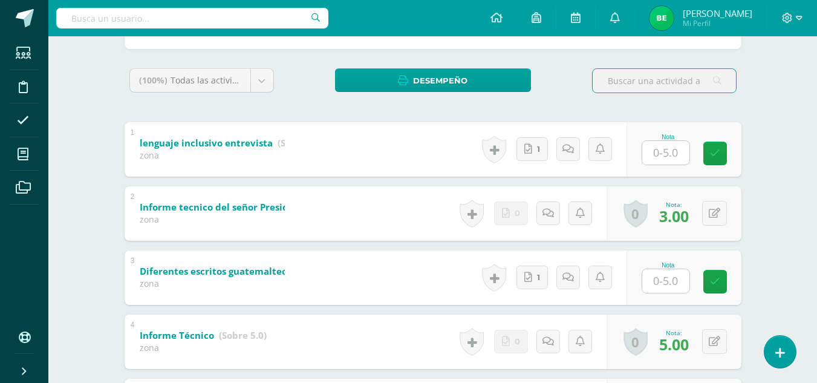
scroll to position [206, 0]
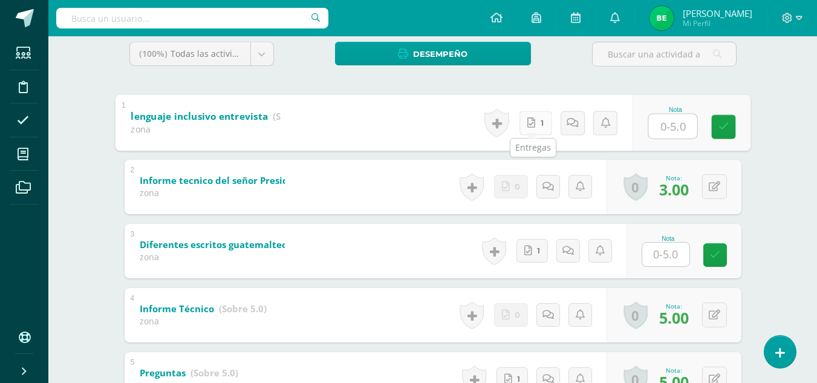
click at [533, 121] on link "1" at bounding box center [535, 123] width 33 height 24
click at [682, 124] on input "text" at bounding box center [672, 126] width 48 height 24
type input "4"
click at [727, 121] on icon at bounding box center [722, 126] width 11 height 10
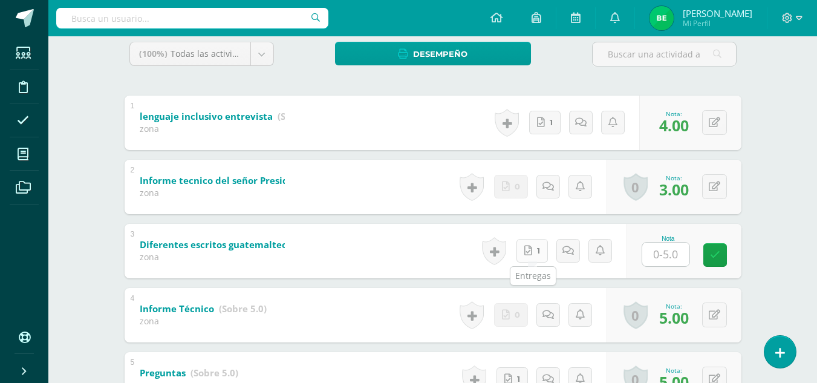
click at [529, 255] on icon at bounding box center [528, 250] width 8 height 10
click at [670, 252] on input "text" at bounding box center [672, 254] width 48 height 24
type input "2"
click at [720, 258] on icon at bounding box center [722, 255] width 11 height 10
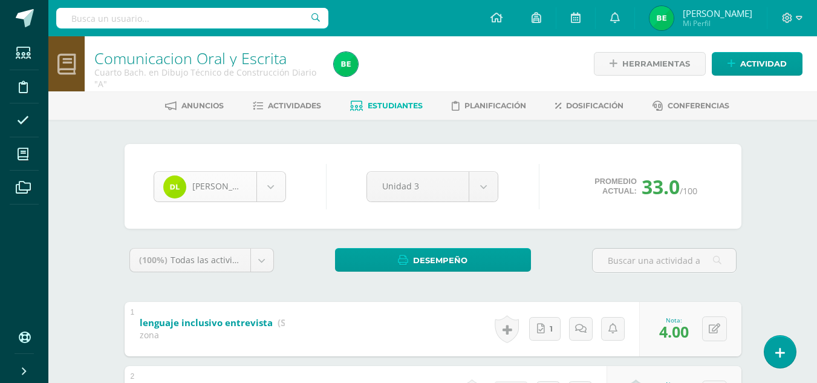
scroll to position [208, 0]
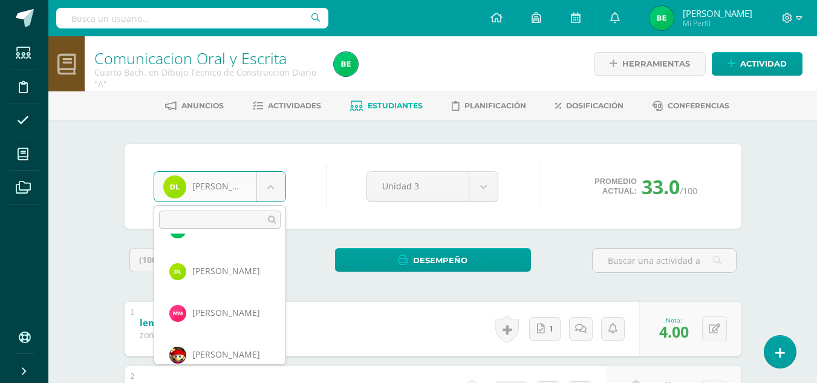
scroll to position [305, 0]
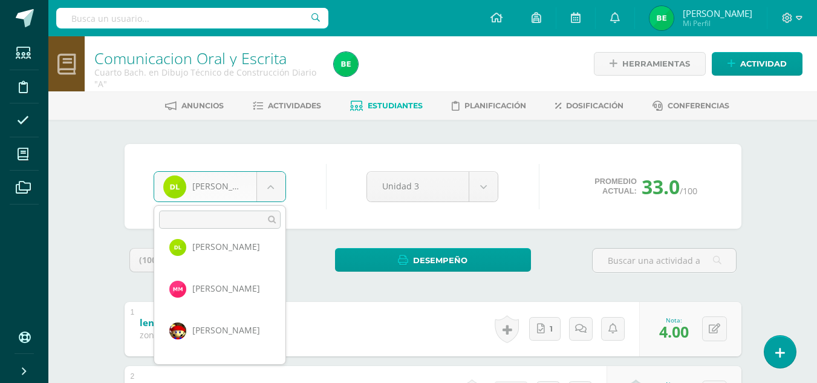
drag, startPoint x: 281, startPoint y: 357, endPoint x: 230, endPoint y: 326, distance: 59.7
select select "7421"
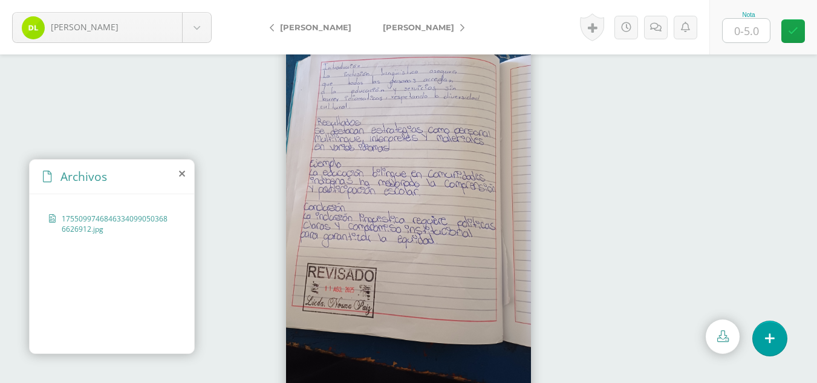
scroll to position [33, 0]
click at [744, 20] on input "text" at bounding box center [745, 31] width 47 height 24
type input "4"
click at [789, 30] on icon at bounding box center [793, 31] width 10 height 10
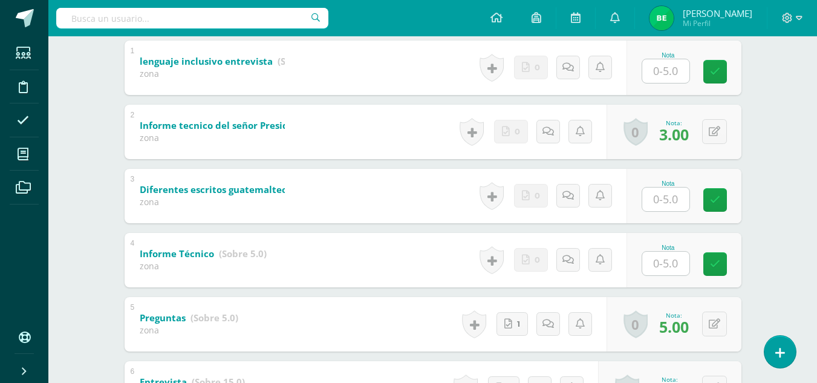
scroll to position [241, 0]
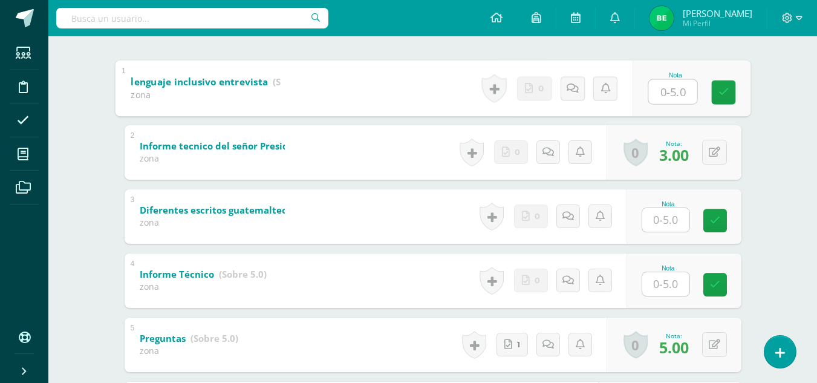
click at [665, 88] on input "text" at bounding box center [672, 91] width 48 height 24
type input "5"
click at [715, 99] on link at bounding box center [723, 92] width 24 height 24
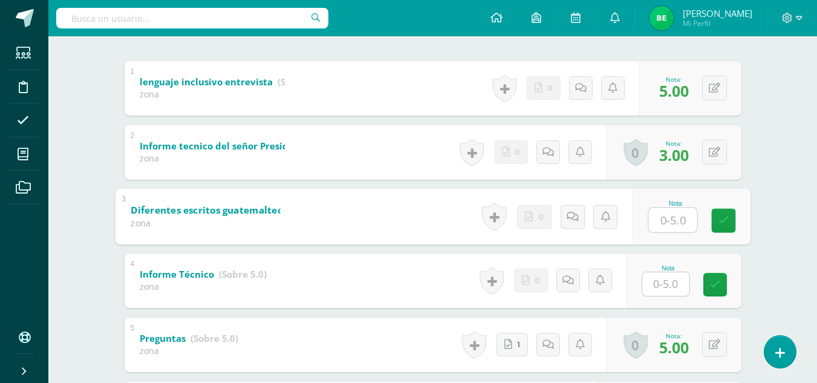
click at [675, 222] on input "text" at bounding box center [672, 219] width 48 height 24
click at [675, 222] on input "3" at bounding box center [672, 219] width 48 height 24
click at [727, 220] on icon at bounding box center [722, 220] width 11 height 10
type input "3"
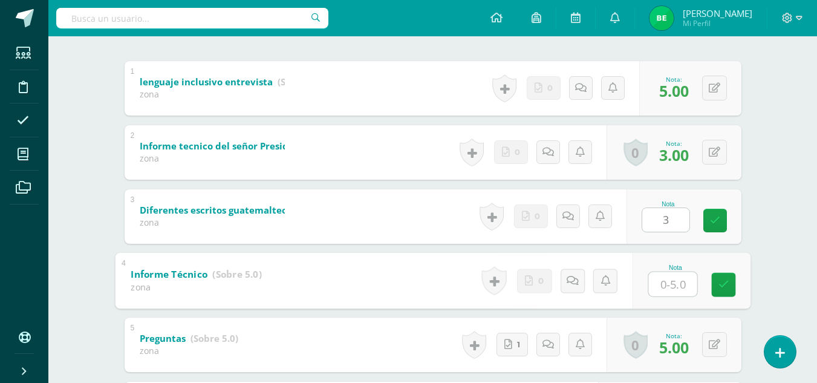
click at [679, 283] on input "text" at bounding box center [672, 283] width 48 height 24
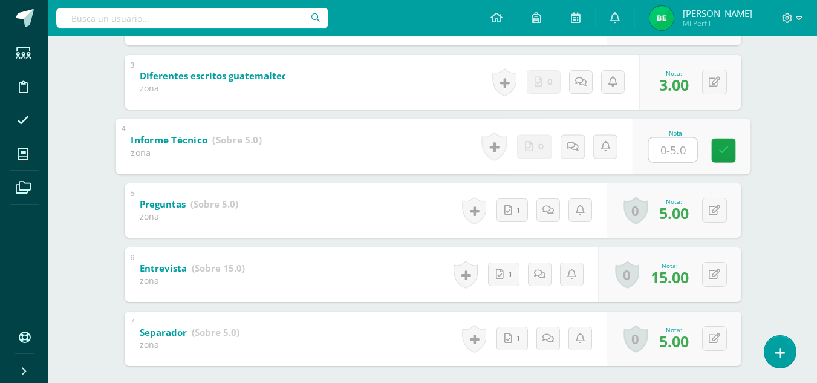
scroll to position [346, 0]
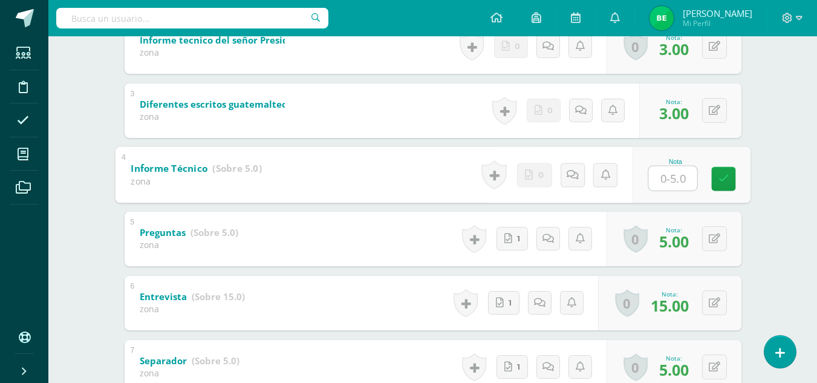
type input "0"
click at [730, 184] on link at bounding box center [723, 178] width 24 height 24
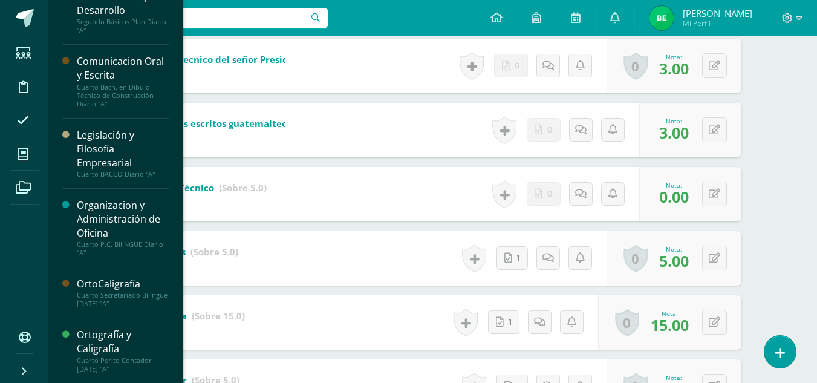
scroll to position [237, 0]
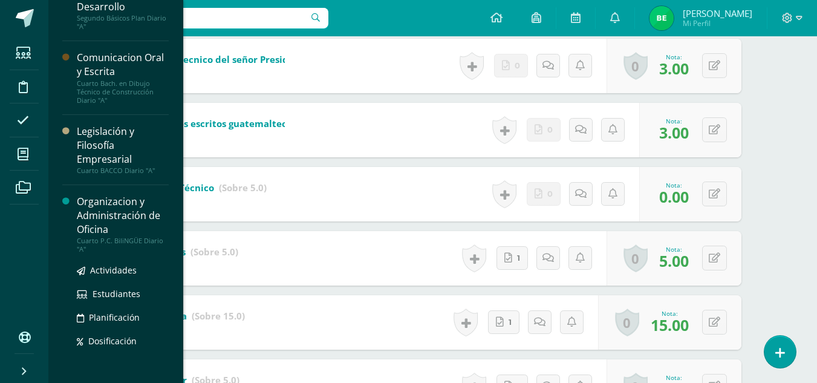
click at [132, 216] on div "Organizacion y Administración de Oficina" at bounding box center [123, 216] width 92 height 42
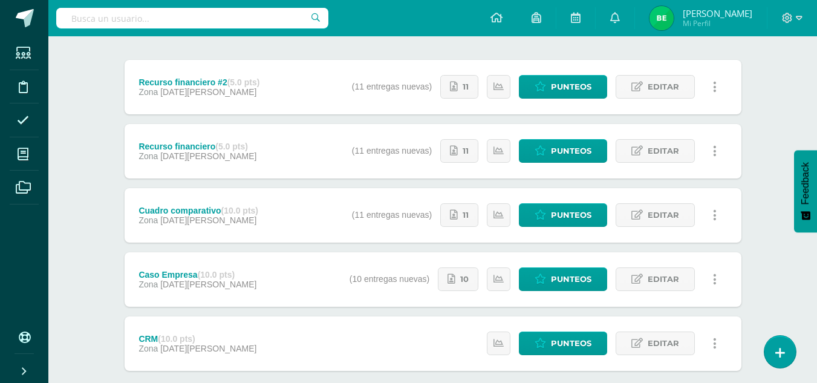
scroll to position [146, 0]
